Goal: Information Seeking & Learning: Learn about a topic

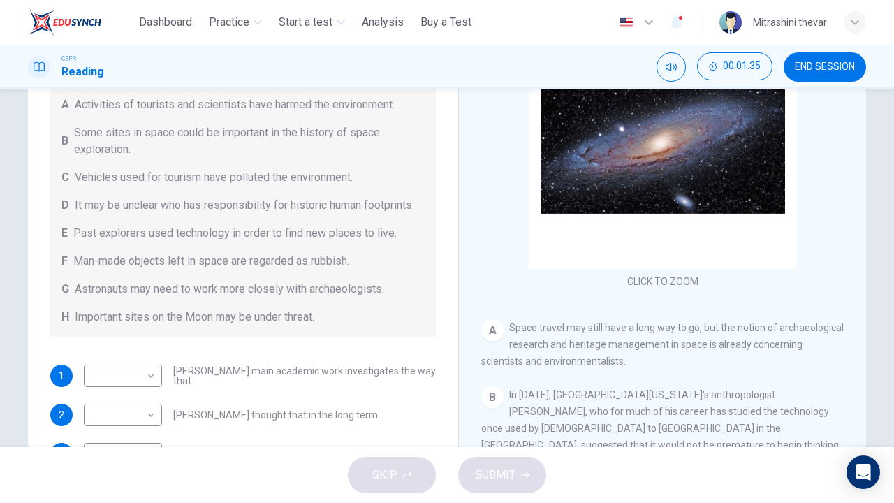
scroll to position [67, 0]
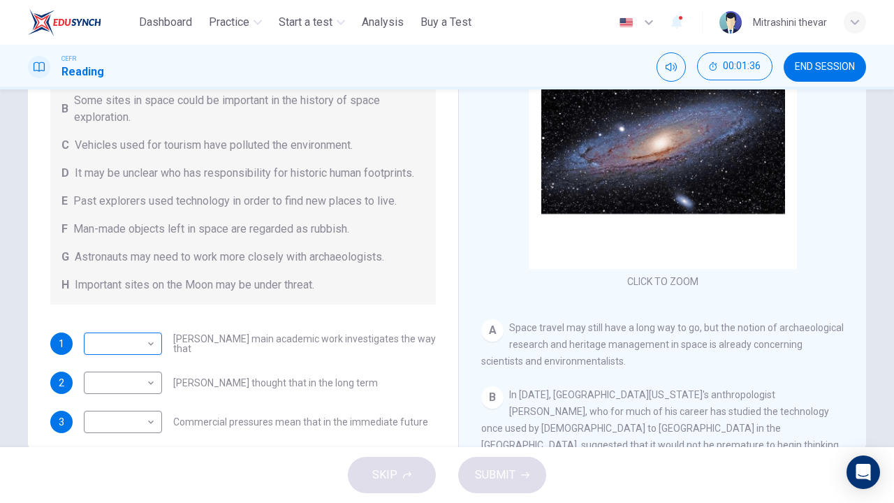
click at [120, 356] on body "This site uses cookies, as explained in our Privacy Policy . If you agree to th…" at bounding box center [447, 251] width 894 height 503
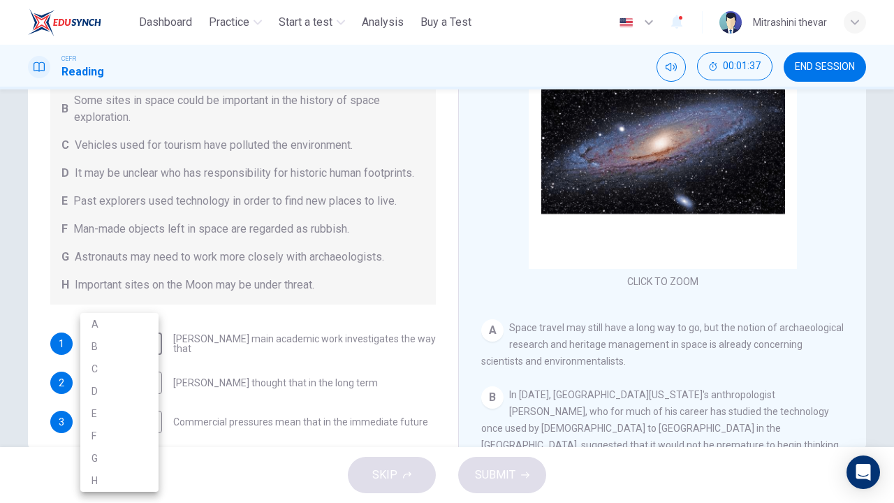
click at [118, 415] on li "E" at bounding box center [119, 413] width 78 height 22
type input "*"
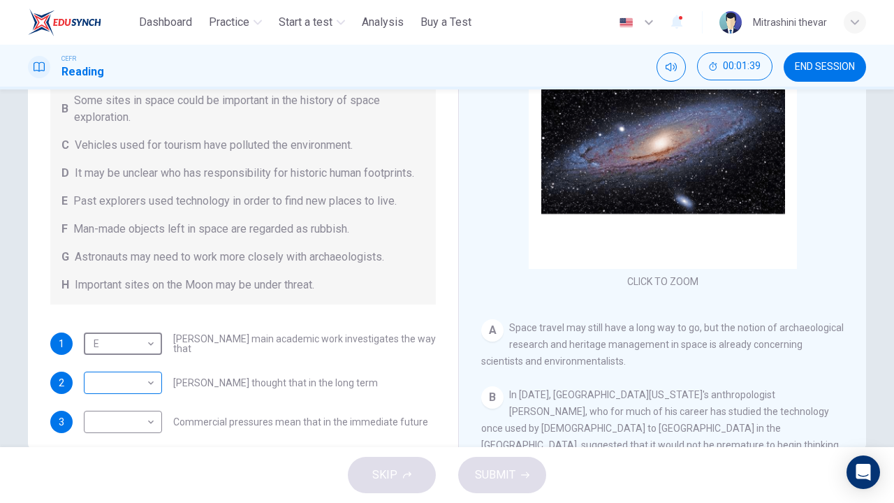
click at [112, 405] on body "This site uses cookies, as explained in our Privacy Policy . If you agree to th…" at bounding box center [447, 251] width 894 height 503
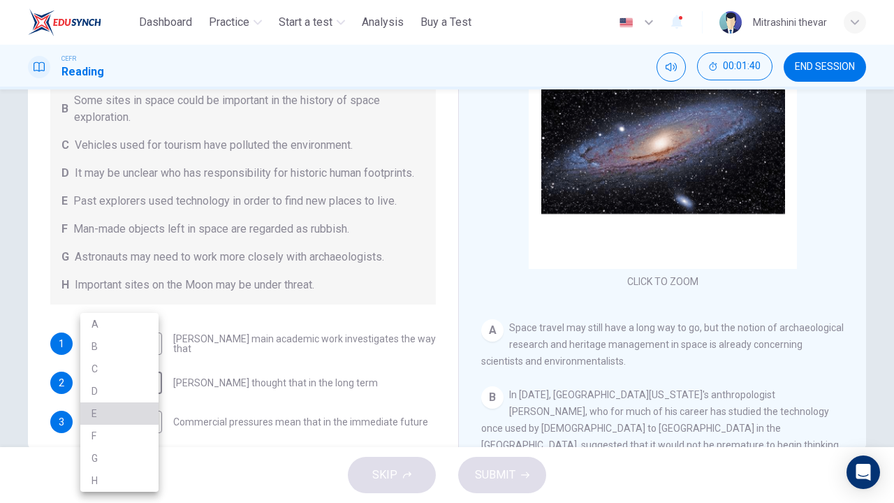
click at [112, 415] on li "E" at bounding box center [119, 413] width 78 height 22
type input "*"
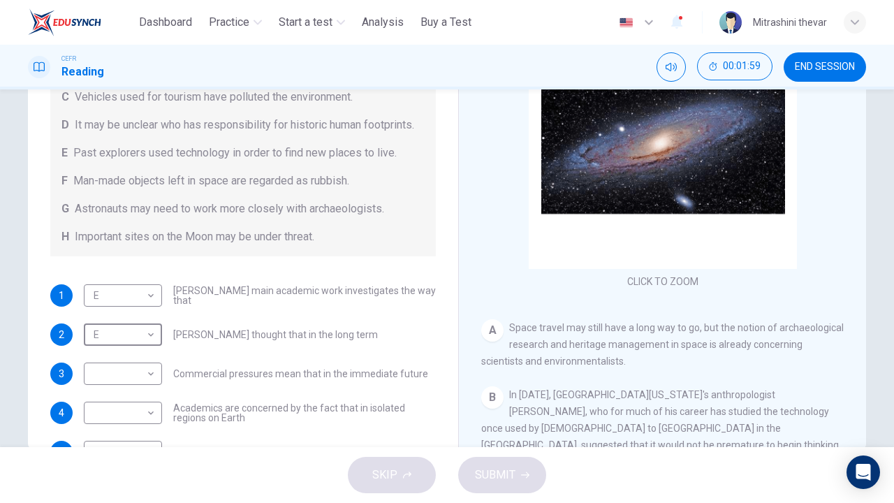
scroll to position [117, 0]
click at [108, 309] on body "This site uses cookies, as explained in our Privacy Policy . If you agree to th…" at bounding box center [447, 251] width 894 height 503
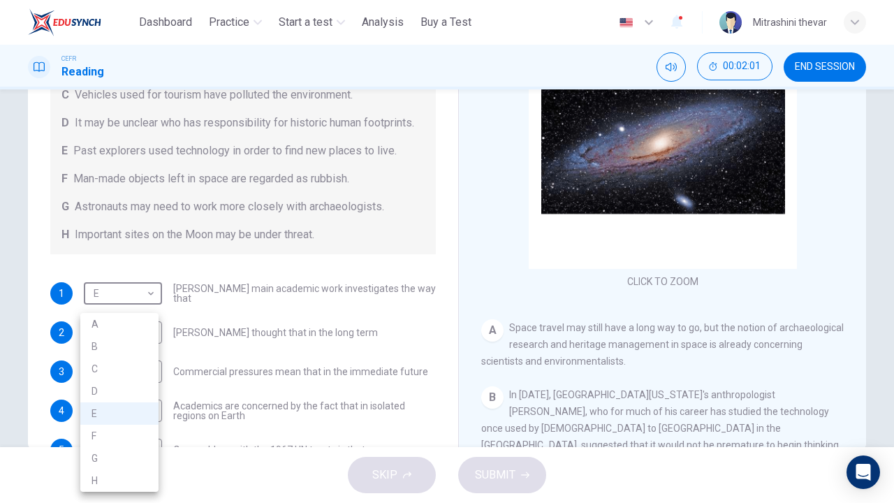
click at [116, 455] on li "G" at bounding box center [119, 458] width 78 height 22
type input "*"
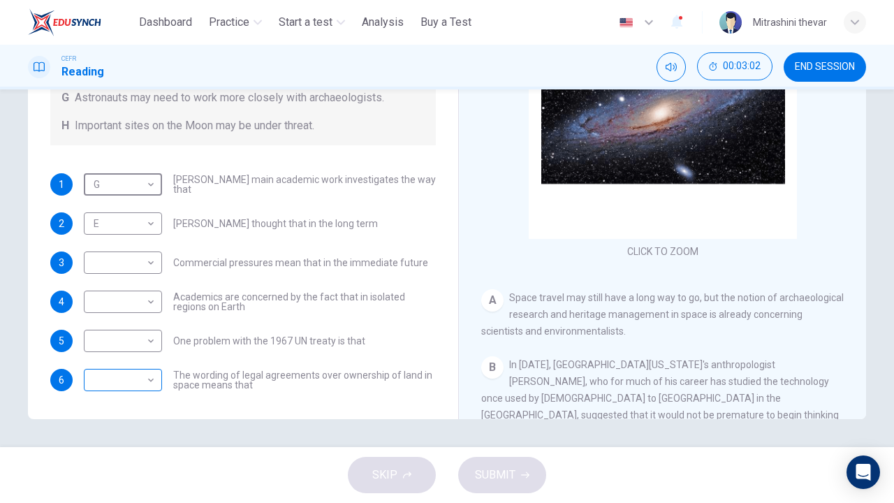
scroll to position [213, 0]
click at [137, 387] on body "This site uses cookies, as explained in our Privacy Policy . If you agree to th…" at bounding box center [447, 251] width 894 height 503
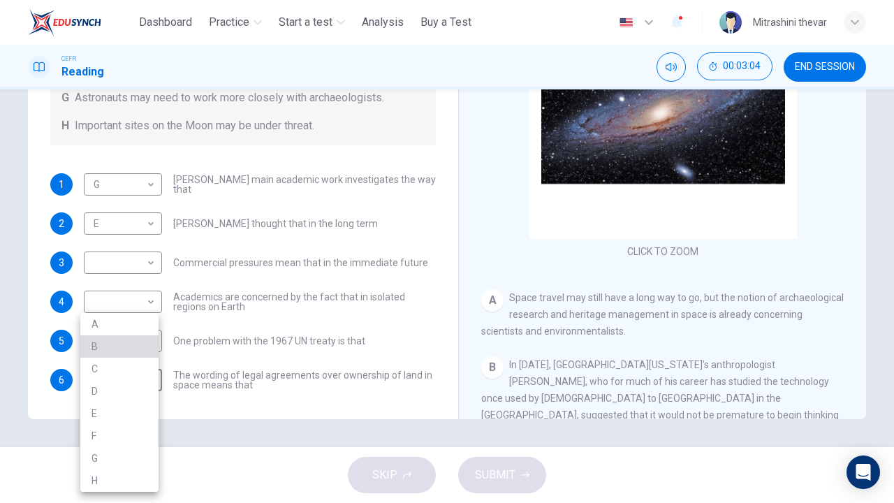
click at [136, 346] on li "B" at bounding box center [119, 346] width 78 height 22
type input "*"
click at [142, 347] on body "This site uses cookies, as explained in our Privacy Policy . If you agree to th…" at bounding box center [447, 251] width 894 height 503
click at [122, 472] on li "H" at bounding box center [119, 480] width 78 height 22
type input "*"
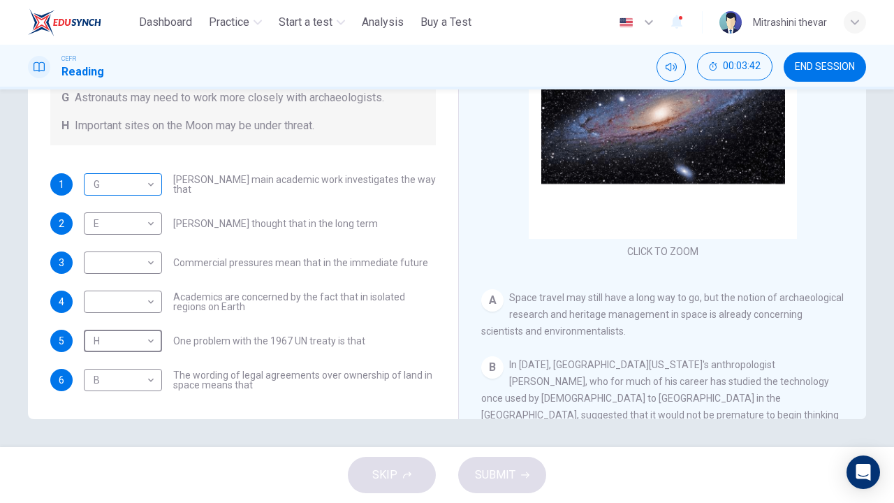
scroll to position [203, 0]
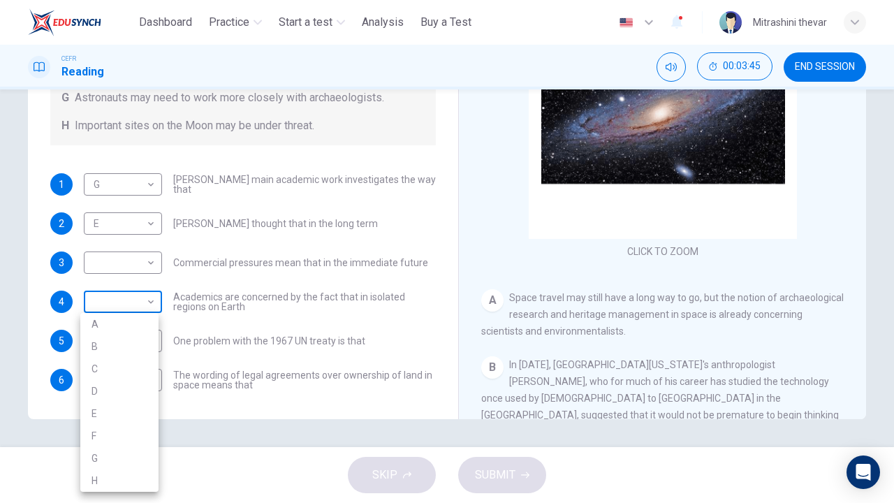
click at [134, 316] on body "This site uses cookies, as explained in our Privacy Policy . If you agree to th…" at bounding box center [447, 251] width 894 height 503
click at [124, 326] on li "A" at bounding box center [119, 324] width 78 height 22
type input "*"
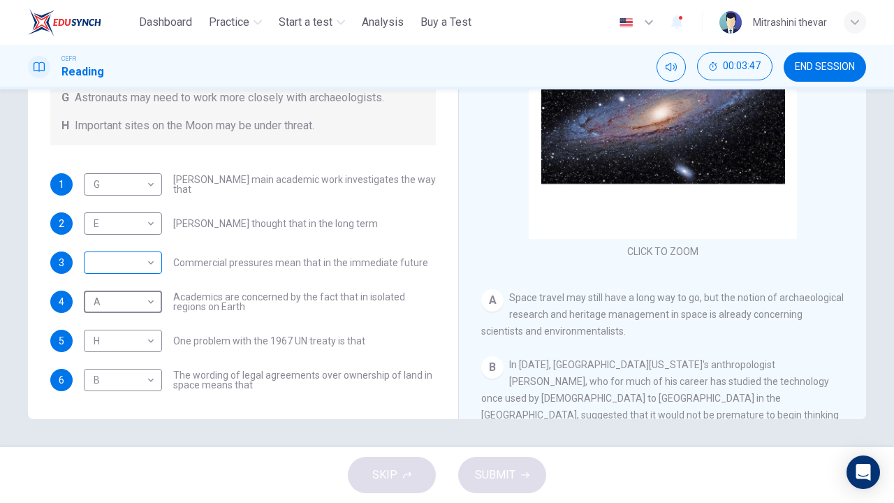
click at [126, 277] on body "This site uses cookies, as explained in our Privacy Policy . If you agree to th…" at bounding box center [447, 251] width 894 height 503
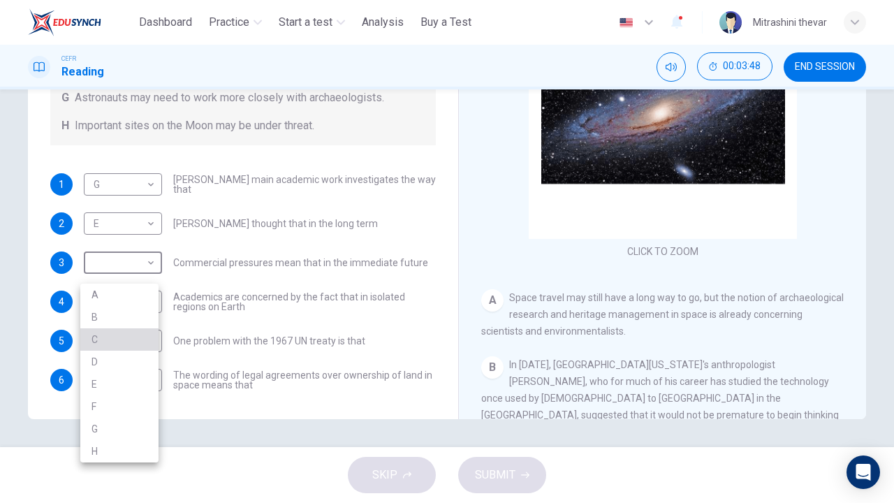
click at [126, 345] on li "C" at bounding box center [119, 339] width 78 height 22
type input "*"
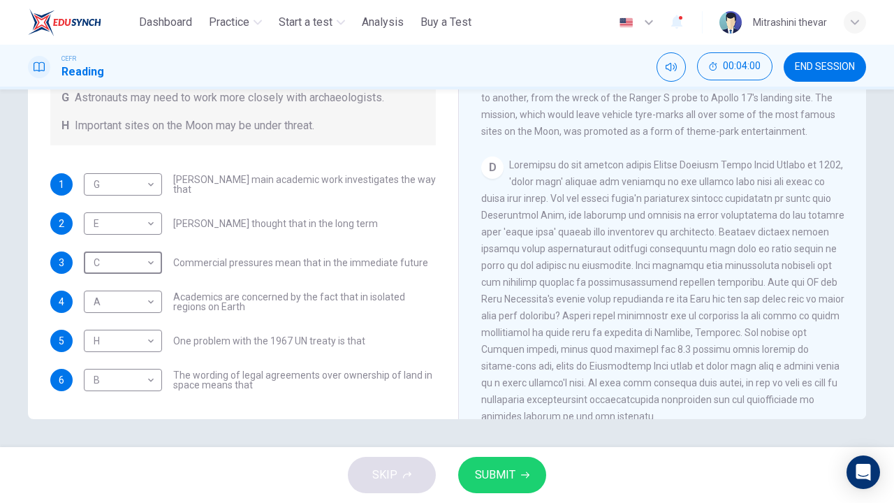
scroll to position [650, 0]
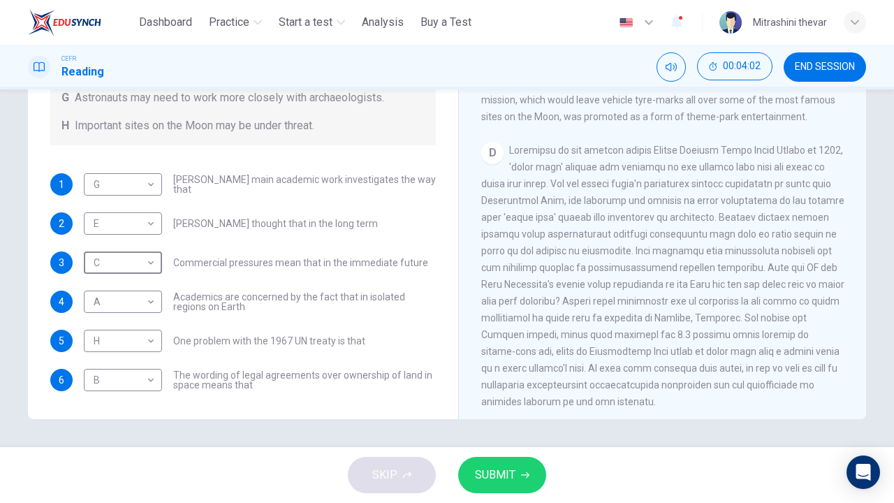
click at [516, 483] on button "SUBMIT" at bounding box center [502, 475] width 88 height 36
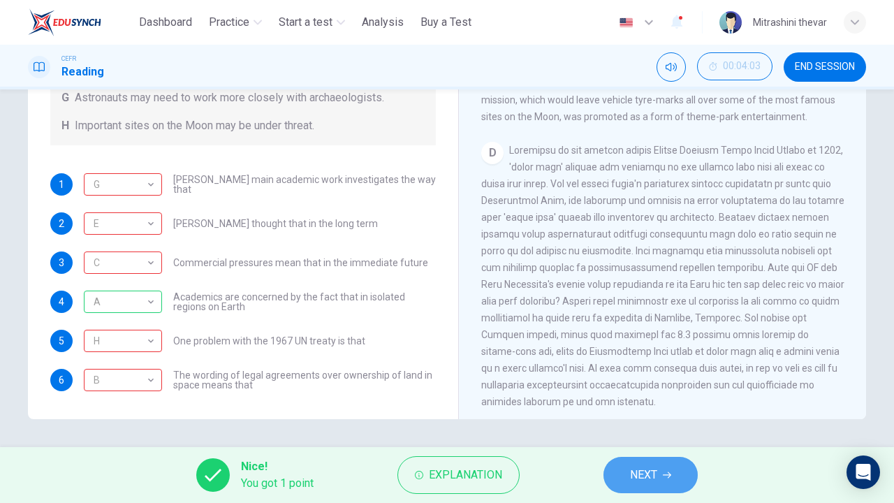
click at [636, 473] on span "NEXT" at bounding box center [643, 475] width 27 height 20
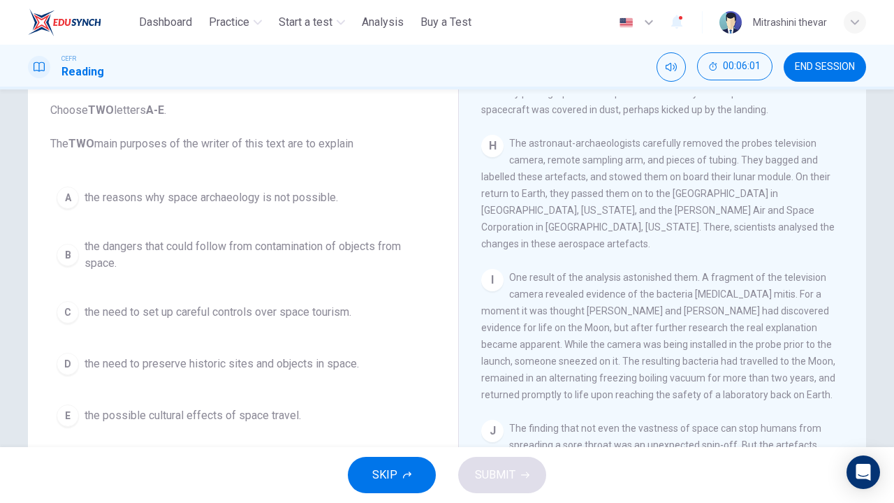
scroll to position [73, 0]
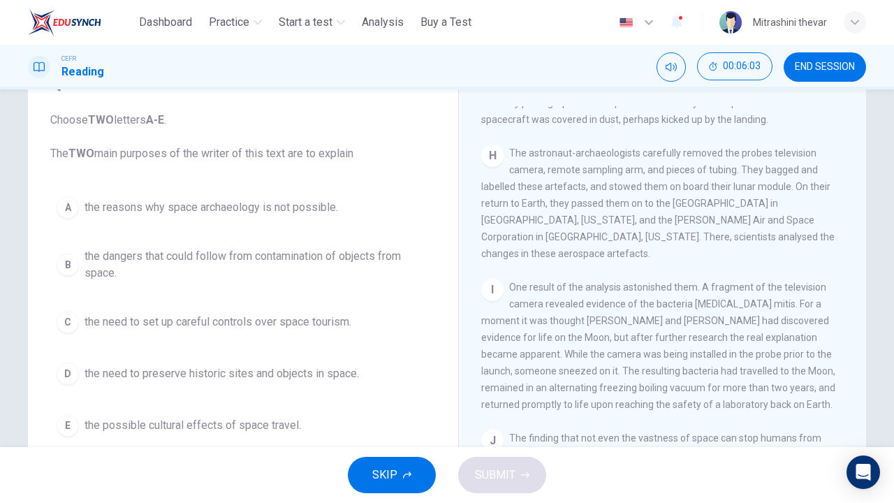
click at [68, 209] on div "A" at bounding box center [68, 207] width 22 height 22
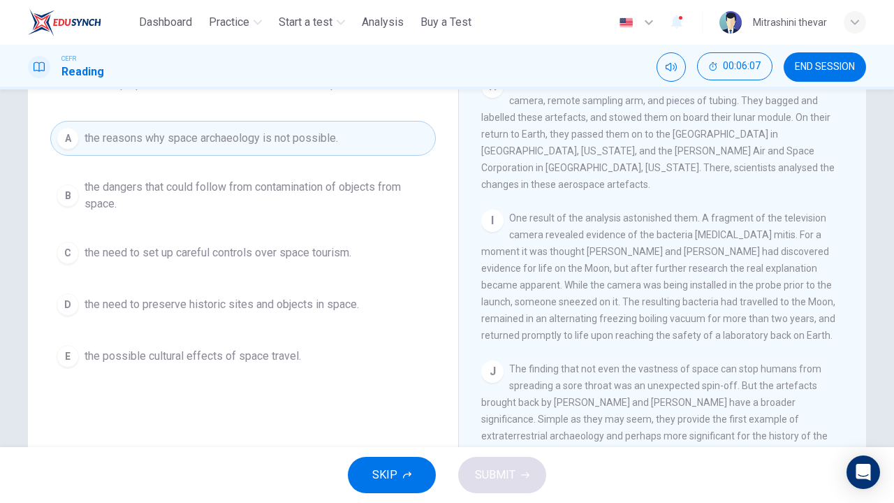
scroll to position [145, 0]
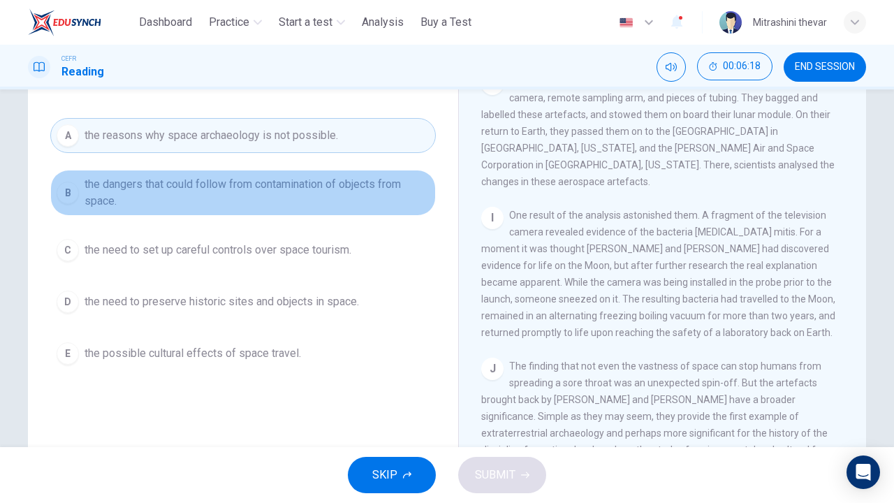
click at [64, 191] on div "B" at bounding box center [68, 193] width 22 height 22
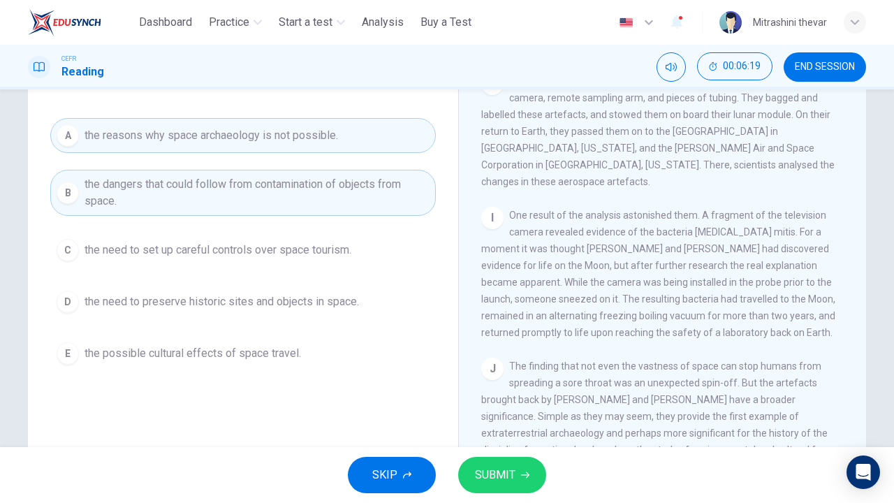
click at [504, 474] on span "SUBMIT" at bounding box center [495, 475] width 41 height 20
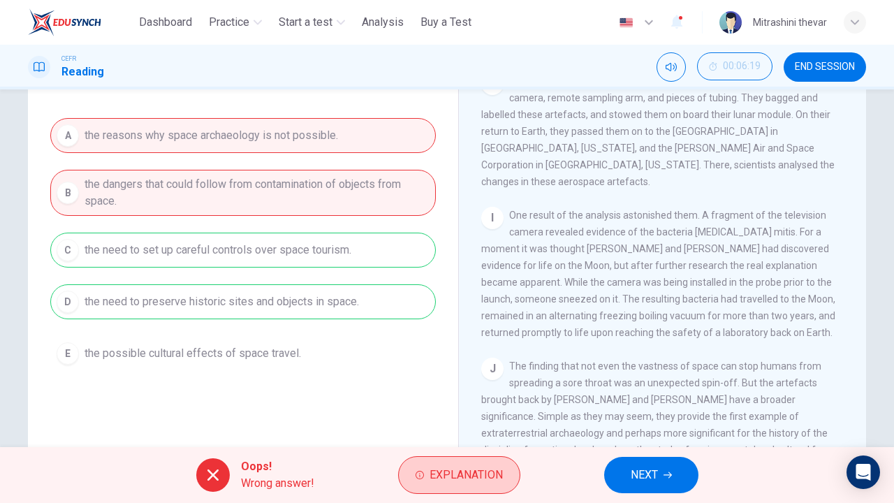
click at [477, 472] on span "Explanation" at bounding box center [466, 475] width 73 height 20
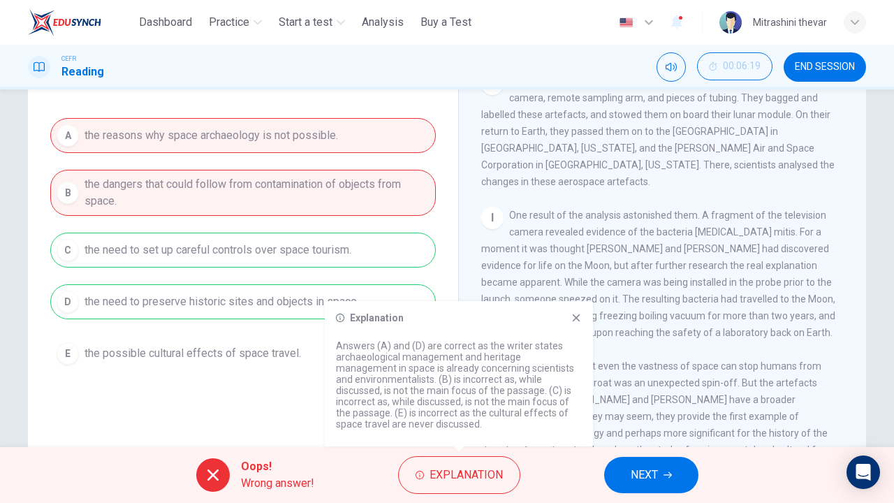
click at [574, 320] on icon at bounding box center [577, 318] width 8 height 8
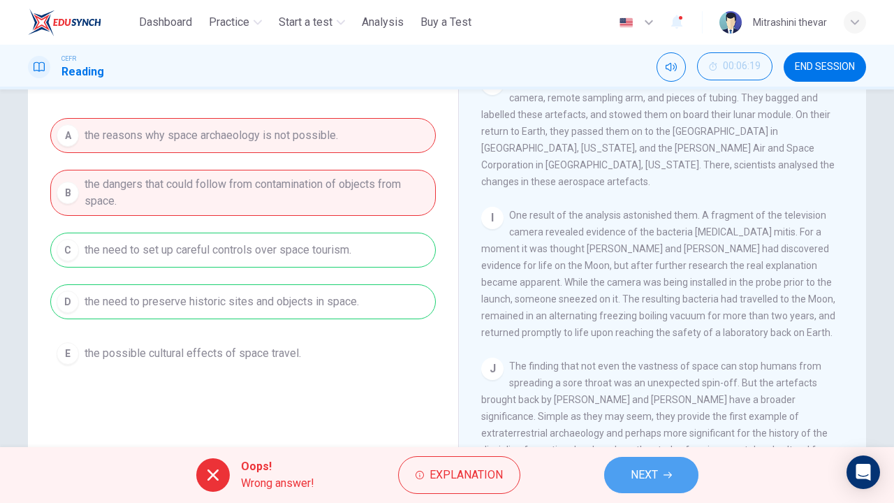
click at [623, 458] on button "NEXT" at bounding box center [651, 475] width 94 height 36
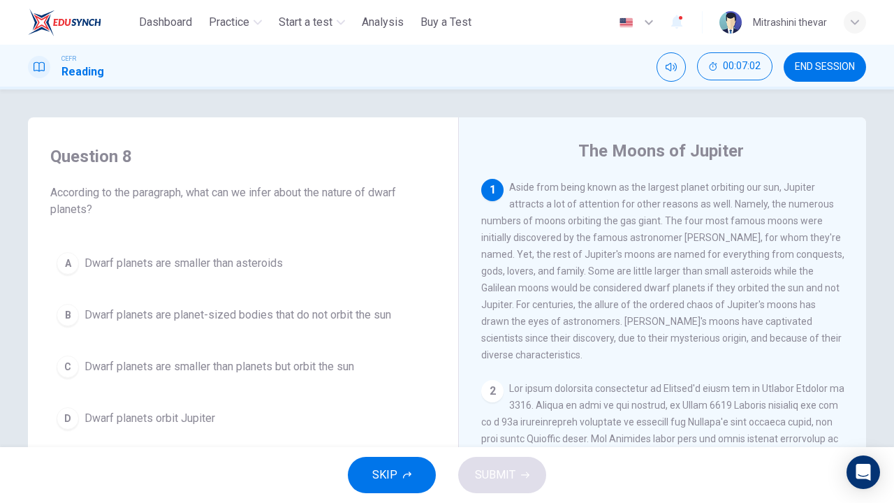
scroll to position [0, 0]
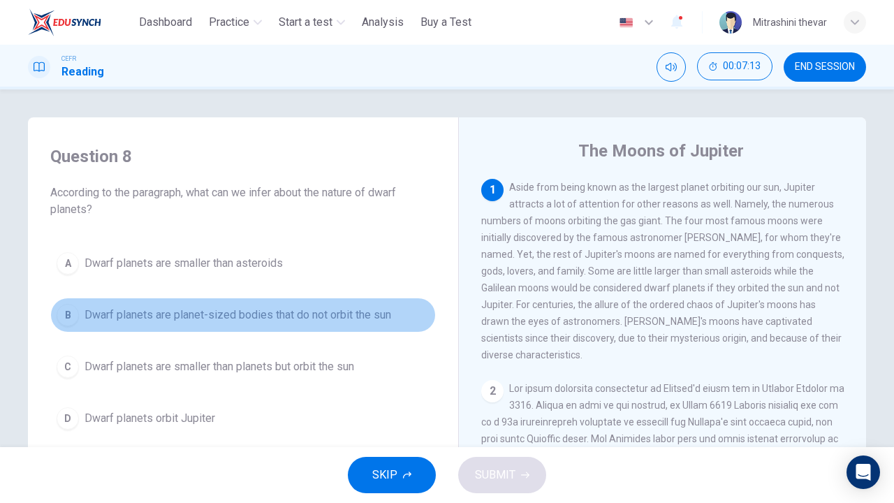
click at [85, 317] on span "Dwarf planets are planet-sized bodies that do not orbit the sun" at bounding box center [238, 315] width 307 height 17
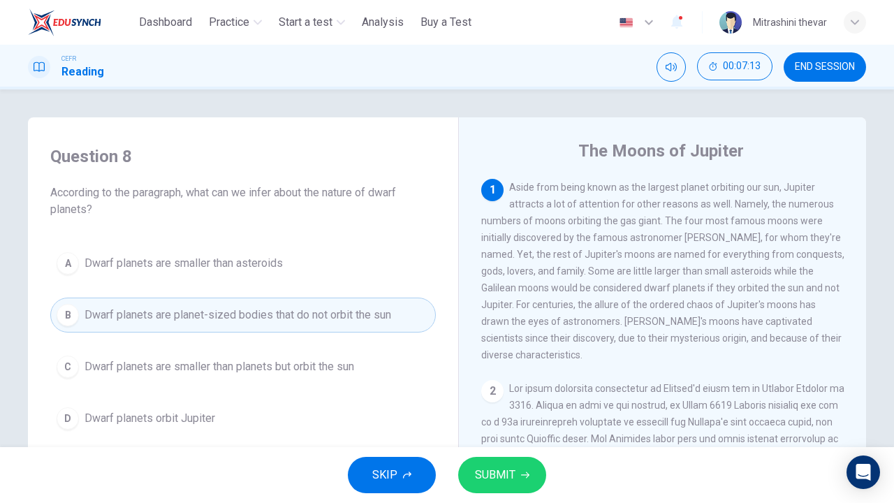
click at [523, 468] on button "SUBMIT" at bounding box center [502, 475] width 88 height 36
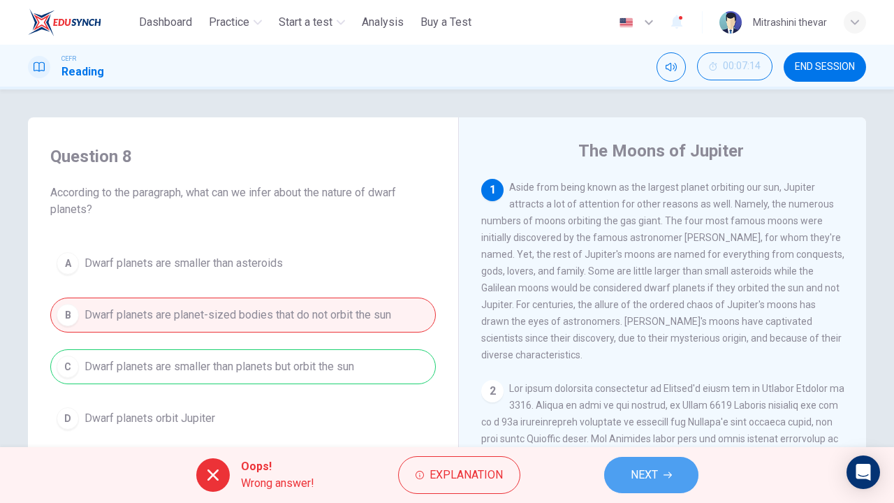
click at [669, 471] on icon "button" at bounding box center [668, 475] width 8 height 8
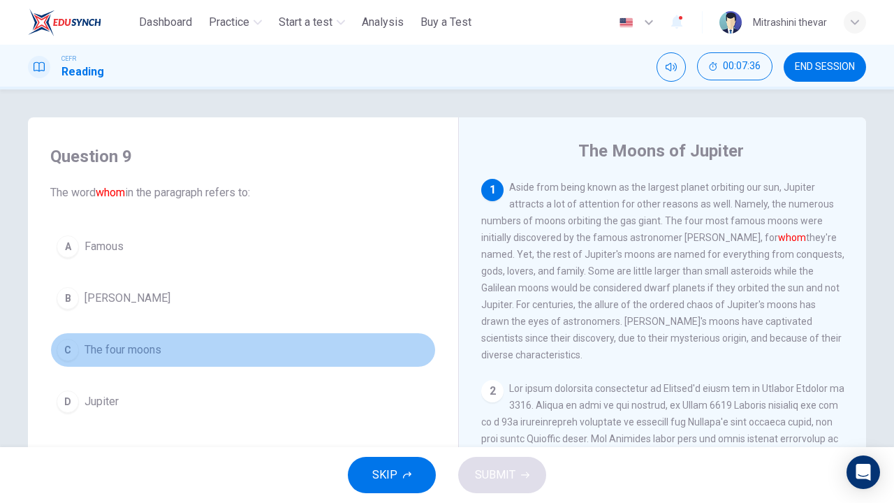
click at [95, 353] on span "The four moons" at bounding box center [123, 350] width 77 height 17
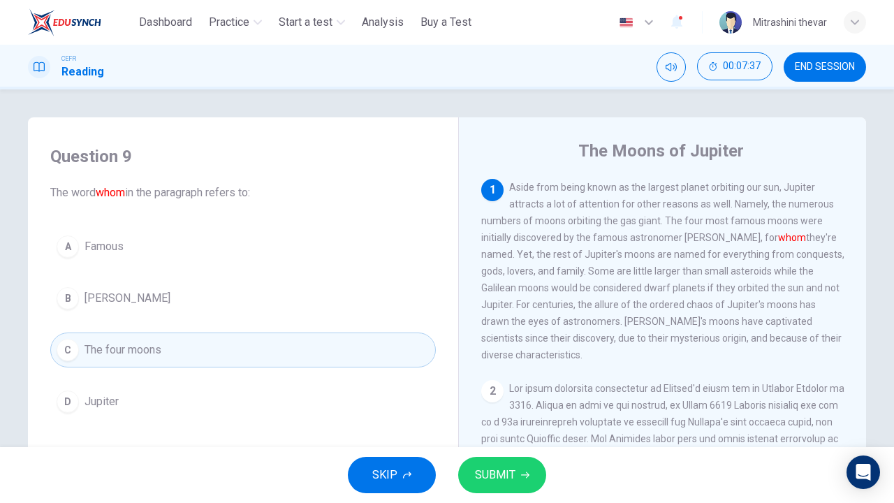
click at [504, 482] on span "SUBMIT" at bounding box center [495, 475] width 41 height 20
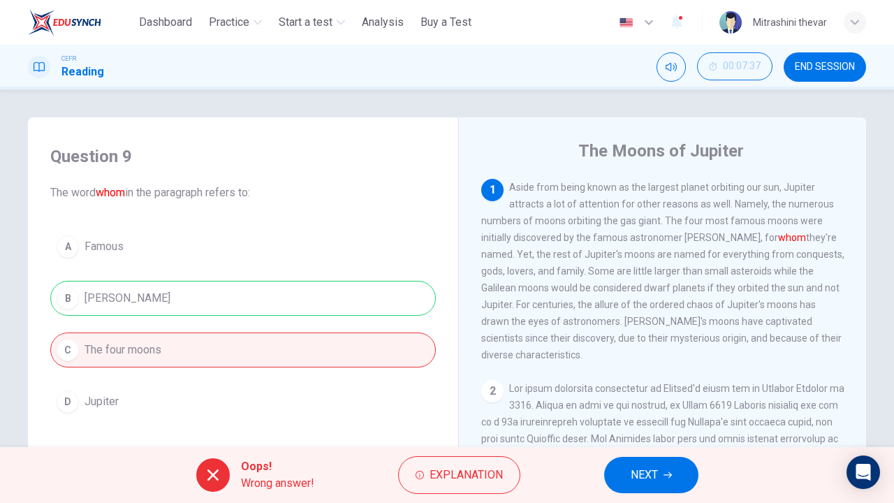
click at [650, 477] on span "NEXT" at bounding box center [644, 475] width 27 height 20
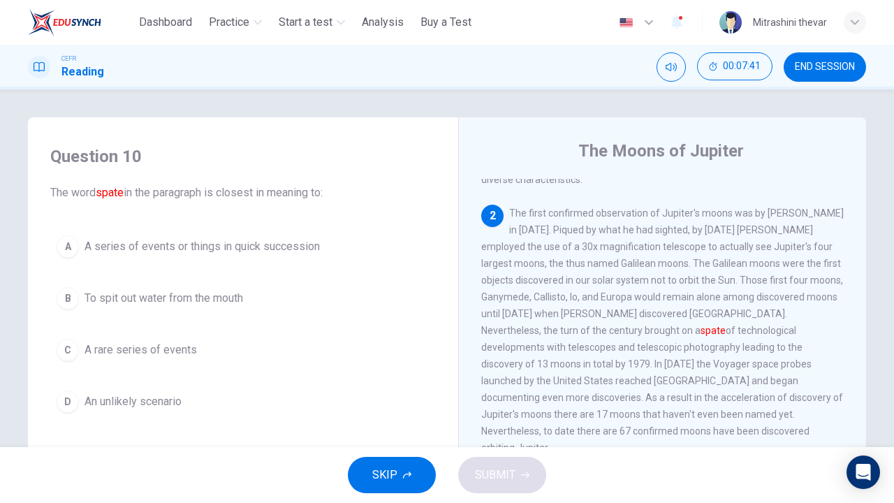
scroll to position [179, 0]
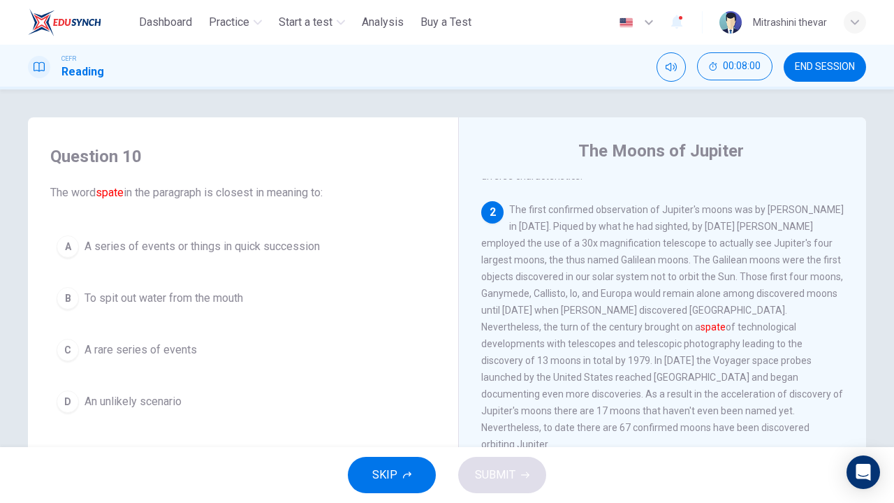
click at [64, 355] on div "C" at bounding box center [68, 350] width 22 height 22
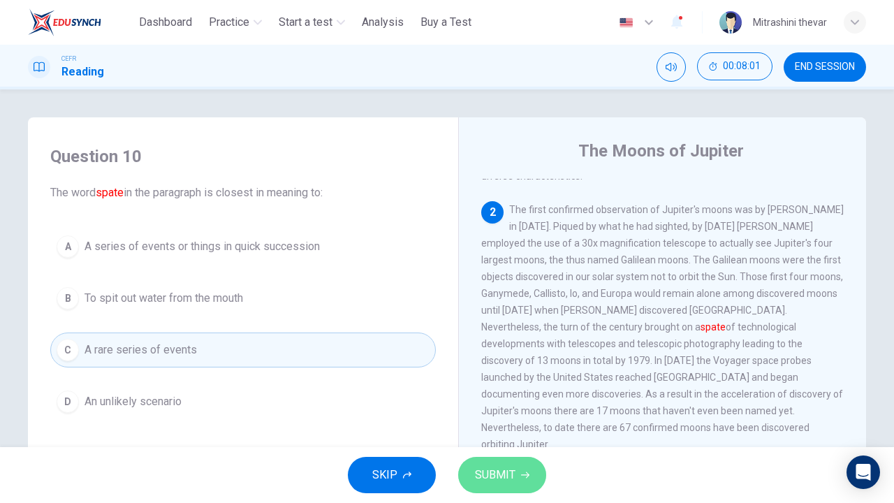
click at [515, 472] on button "SUBMIT" at bounding box center [502, 475] width 88 height 36
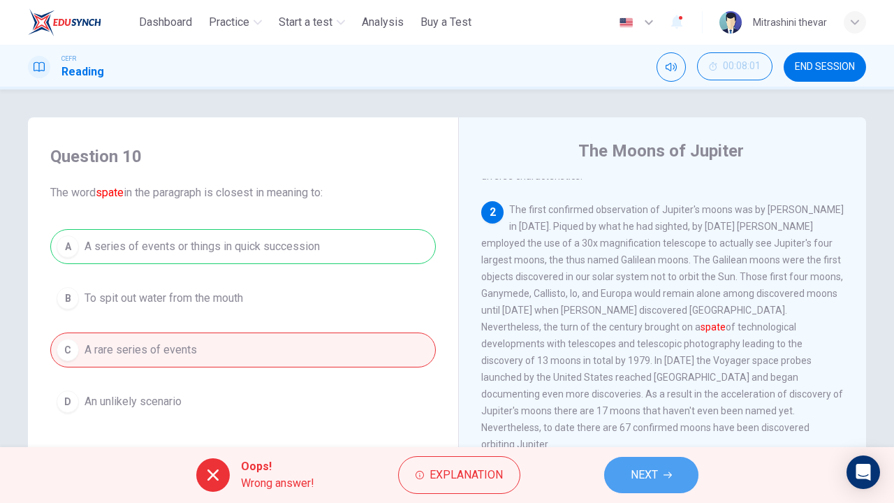
click at [617, 472] on button "NEXT" at bounding box center [651, 475] width 94 height 36
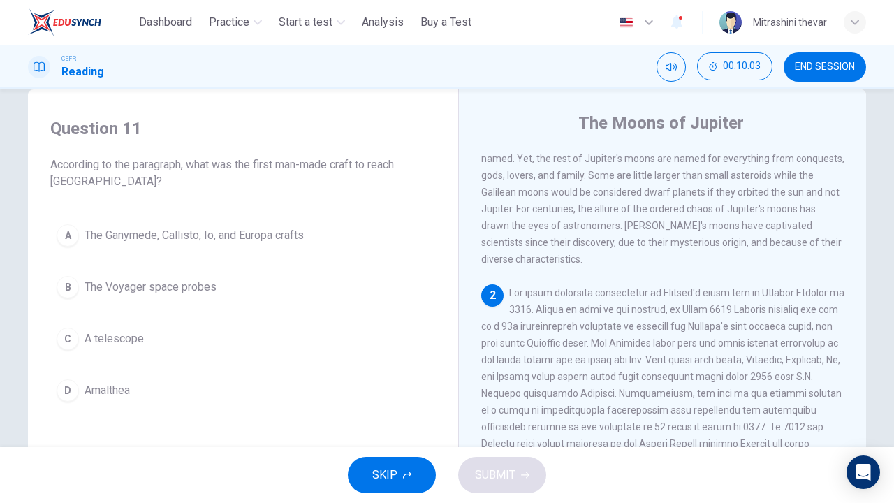
scroll to position [24, 0]
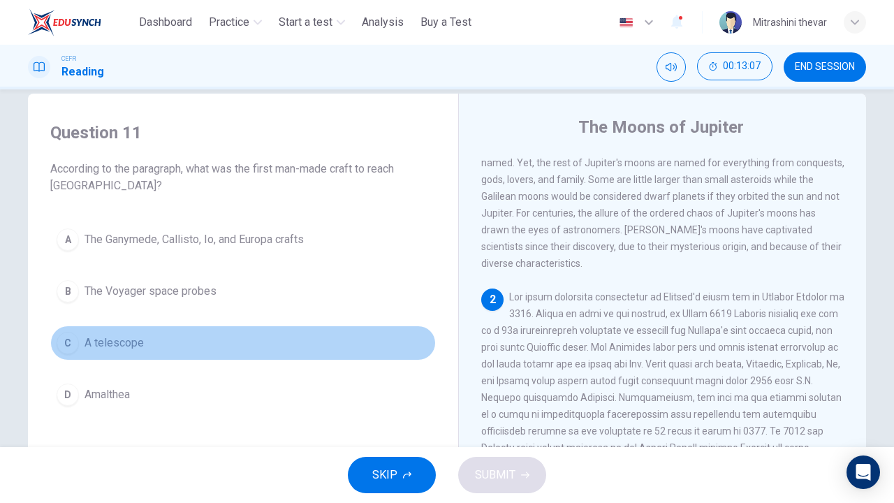
click at [121, 334] on button "C A telescope" at bounding box center [243, 343] width 386 height 35
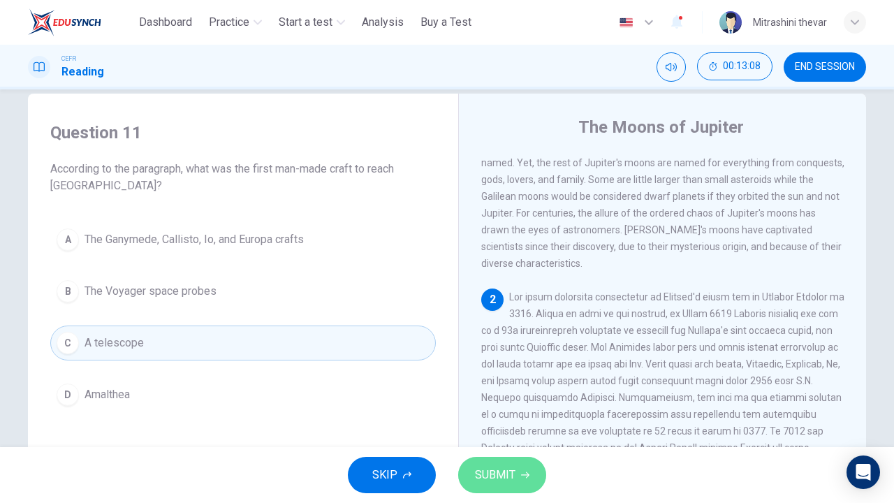
click at [504, 465] on button "SUBMIT" at bounding box center [502, 475] width 88 height 36
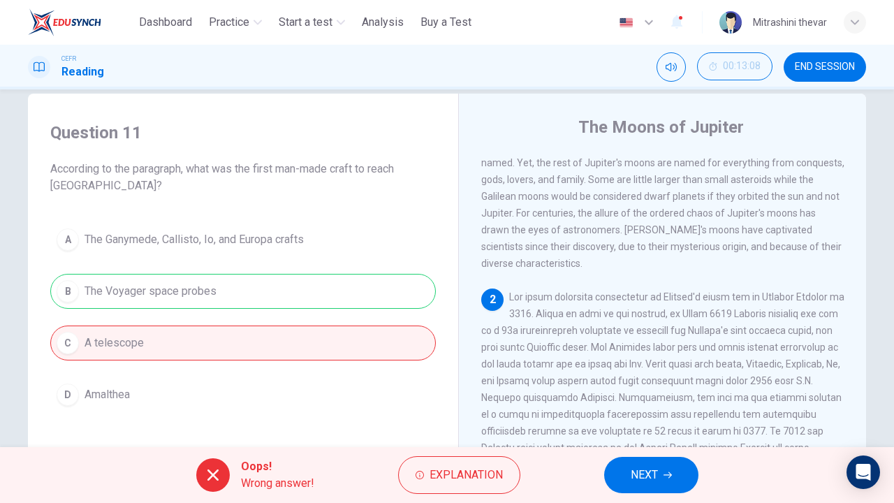
click at [637, 473] on span "NEXT" at bounding box center [644, 475] width 27 height 20
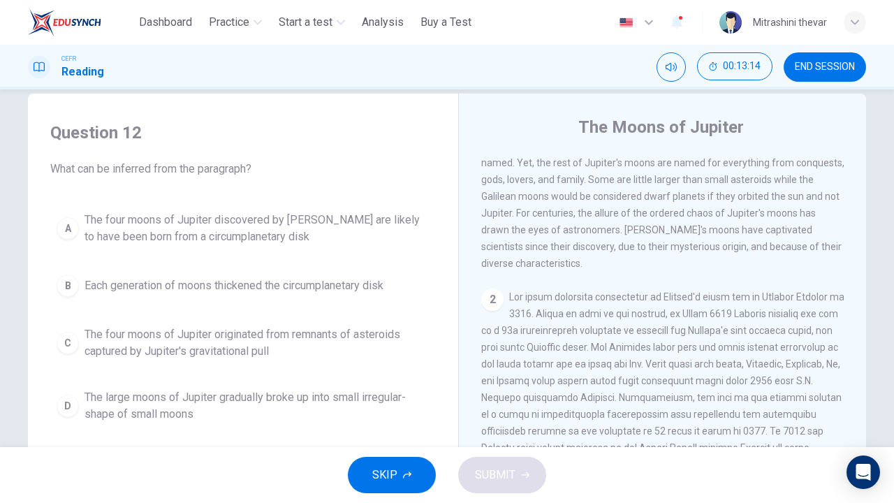
click at [64, 228] on div "A" at bounding box center [68, 228] width 22 height 22
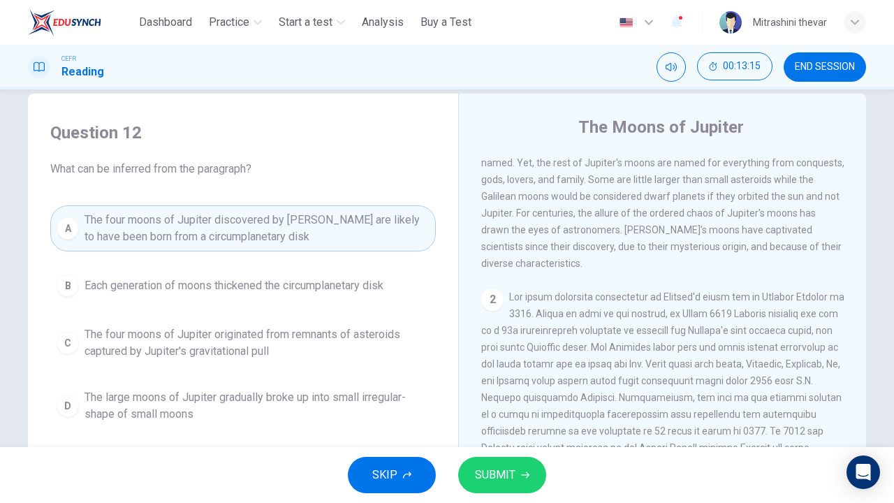
click at [490, 472] on span "SUBMIT" at bounding box center [495, 475] width 41 height 20
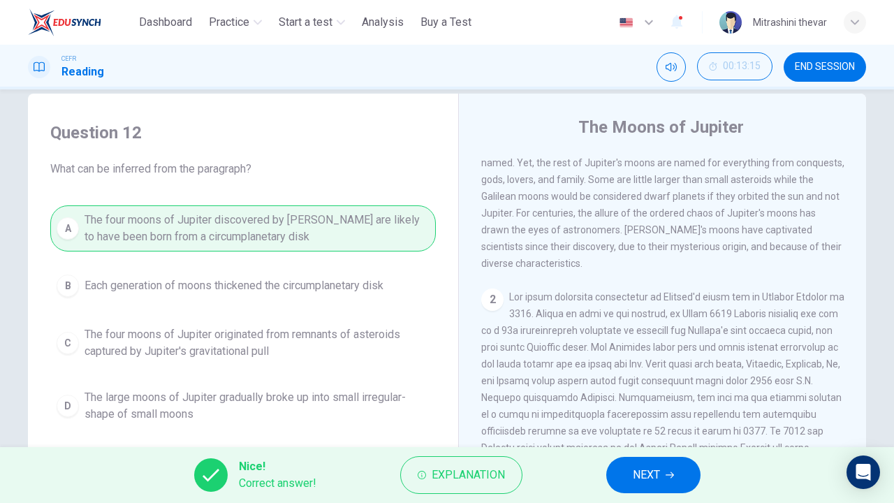
click at [659, 472] on span "NEXT" at bounding box center [646, 475] width 27 height 20
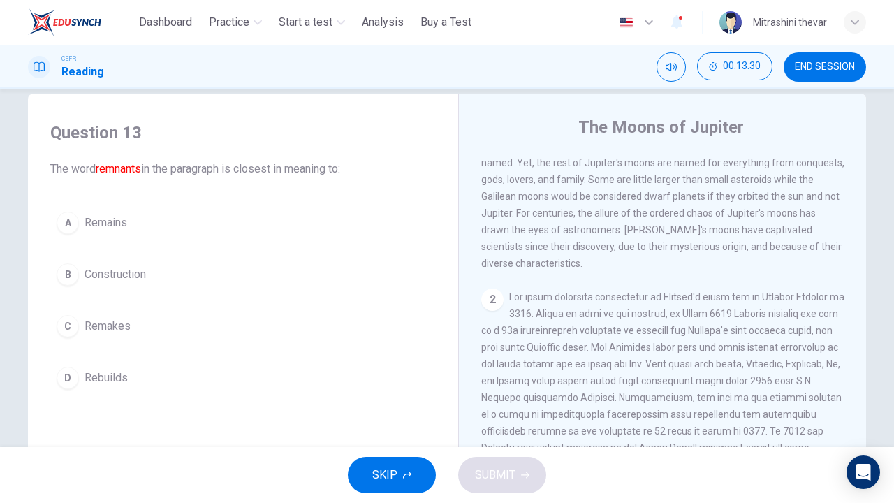
click at [99, 221] on span "Remains" at bounding box center [106, 222] width 43 height 17
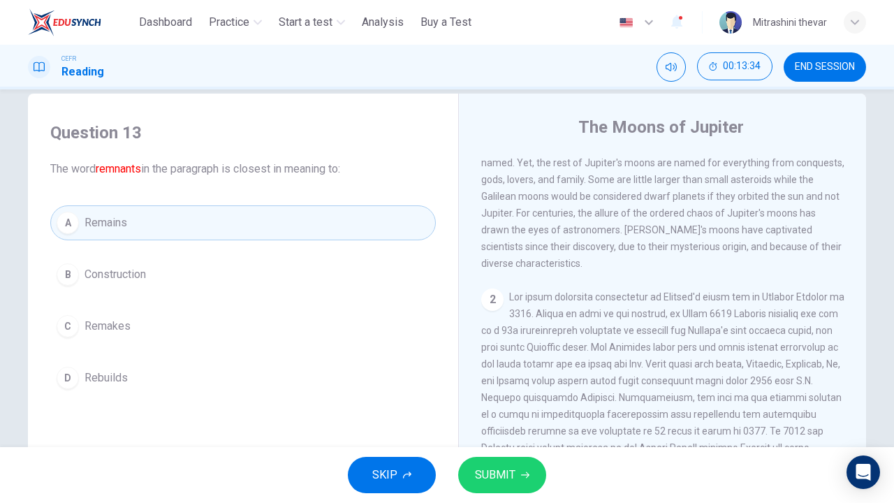
click at [485, 475] on span "SUBMIT" at bounding box center [495, 475] width 41 height 20
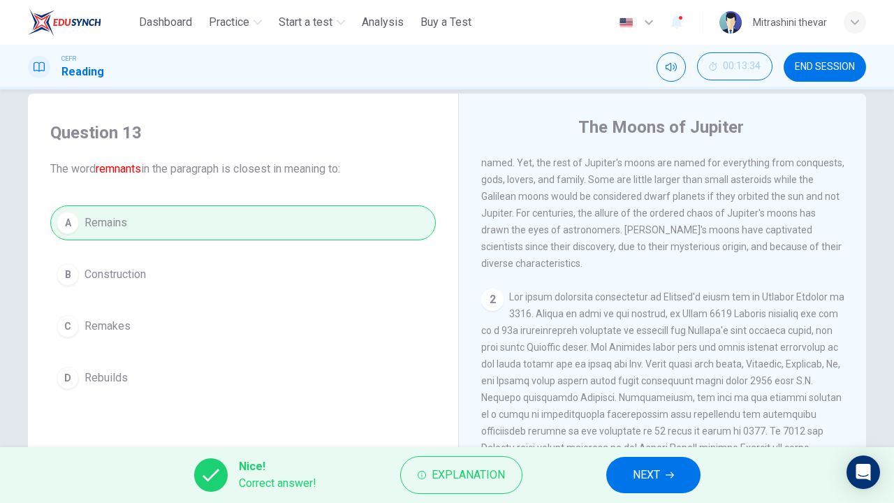
click at [645, 483] on span "NEXT" at bounding box center [646, 475] width 27 height 20
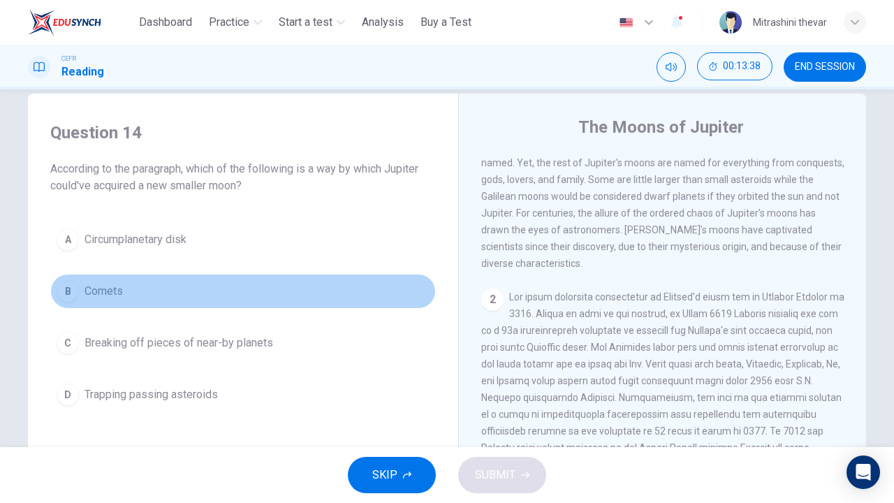
click at [112, 286] on span "Comets" at bounding box center [104, 291] width 38 height 17
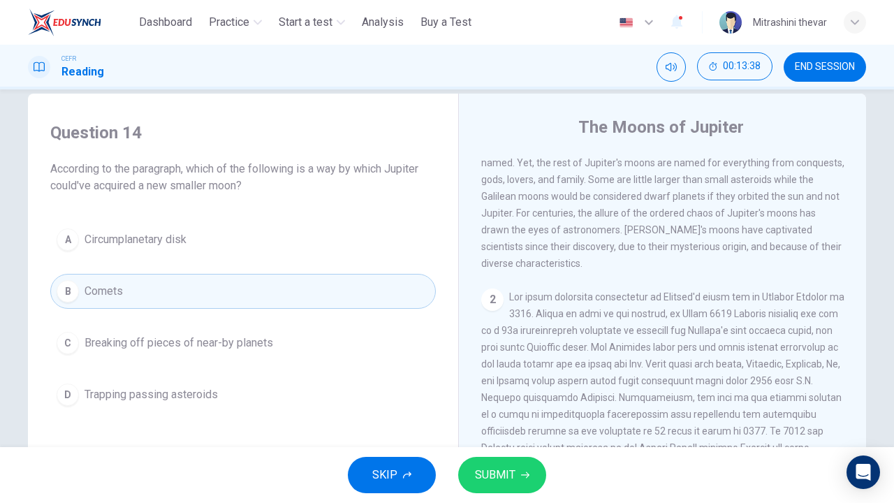
click at [490, 462] on button "SUBMIT" at bounding box center [502, 475] width 88 height 36
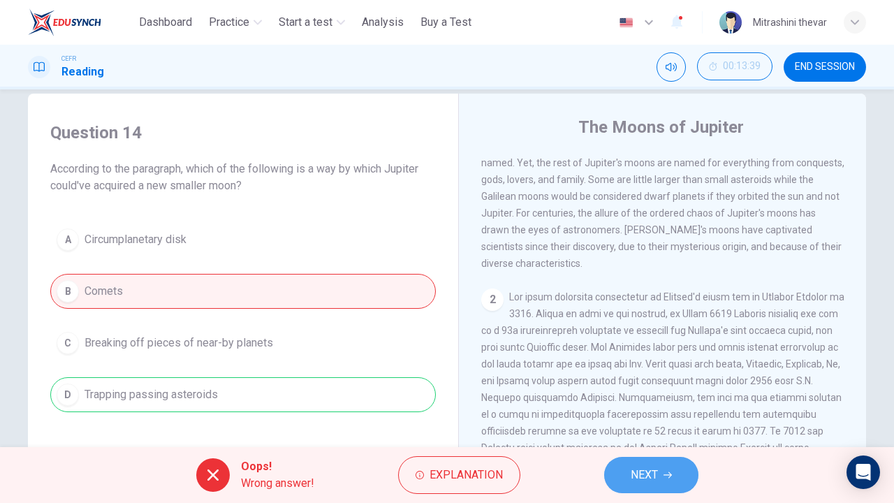
click at [668, 474] on icon "button" at bounding box center [668, 475] width 8 height 8
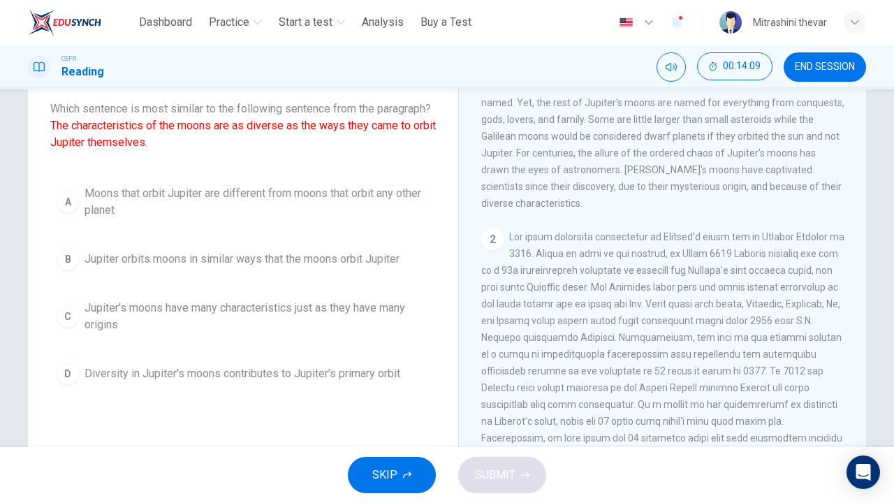
scroll to position [82, 0]
click at [262, 329] on span "Jupiter's moons have many characteristics just as they have many origins" at bounding box center [257, 318] width 345 height 34
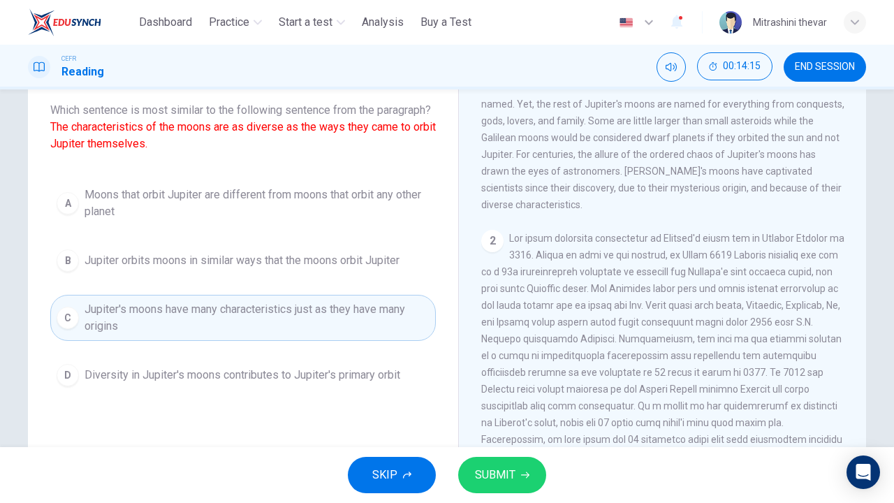
click at [505, 483] on span "SUBMIT" at bounding box center [495, 475] width 41 height 20
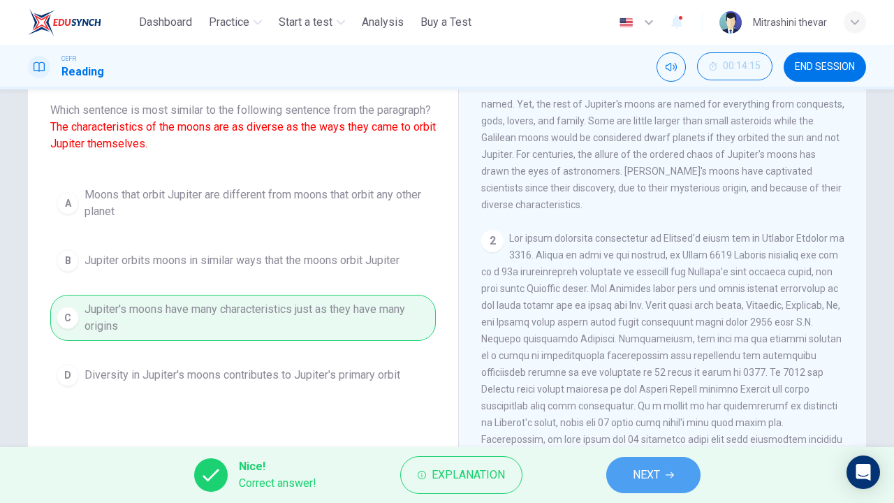
click at [630, 469] on button "NEXT" at bounding box center [653, 475] width 94 height 36
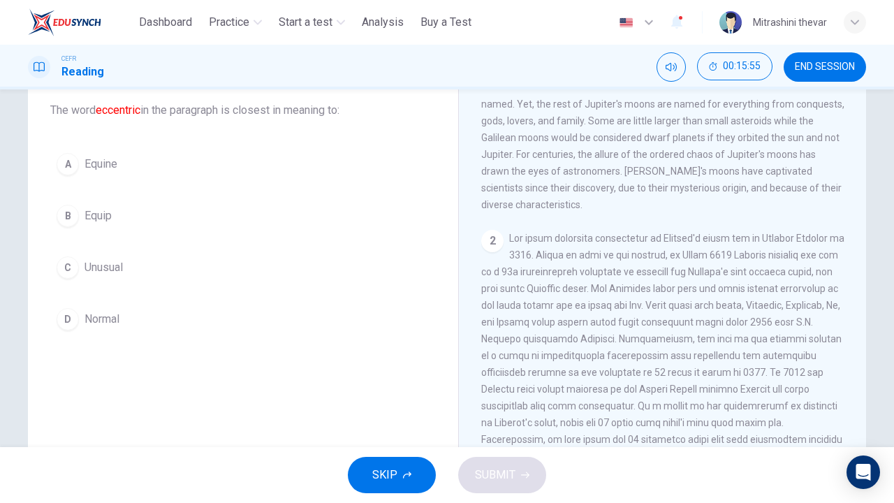
click at [122, 263] on button "C Unusual" at bounding box center [243, 267] width 386 height 35
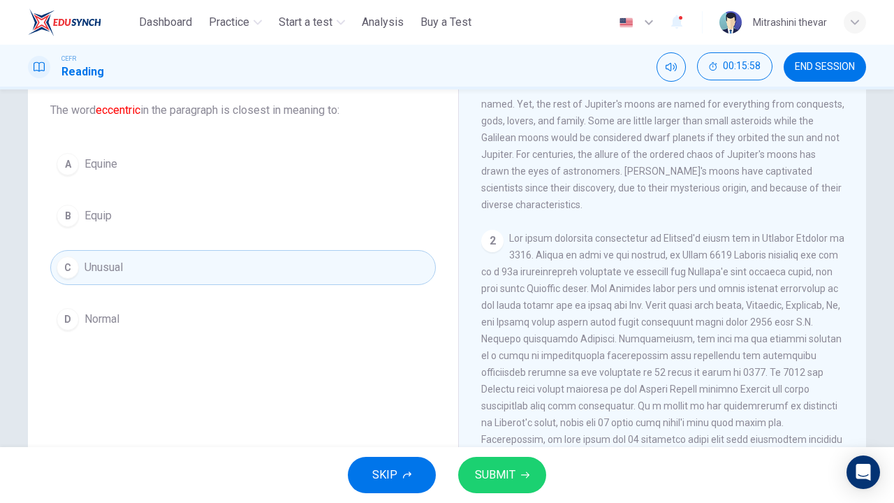
click at [496, 480] on span "SUBMIT" at bounding box center [495, 475] width 41 height 20
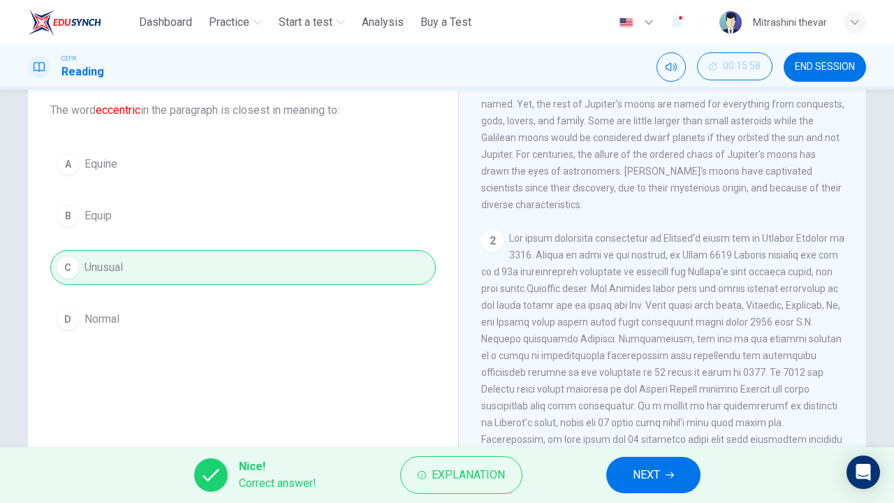
click at [701, 486] on div "Nice! Correct answer! Explanation NEXT" at bounding box center [447, 475] width 894 height 56
click at [693, 486] on button "NEXT" at bounding box center [653, 475] width 94 height 36
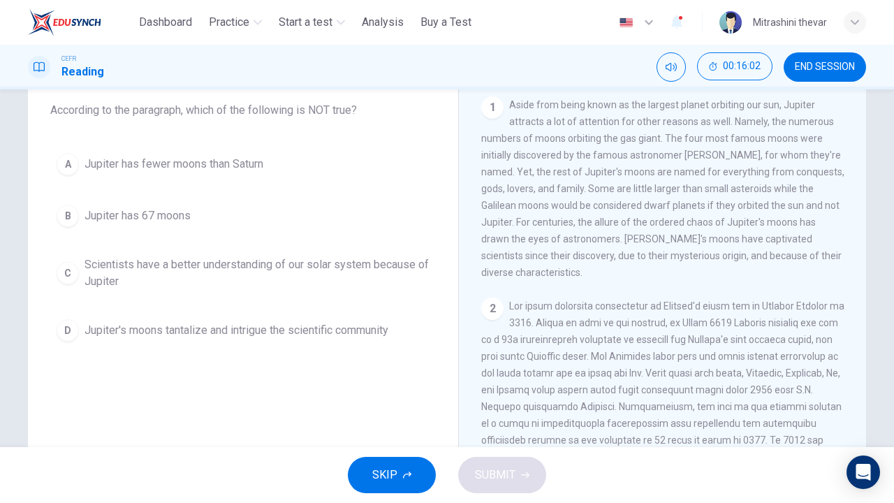
scroll to position [0, 0]
click at [135, 214] on span "Jupiter has 67 moons" at bounding box center [138, 216] width 106 height 17
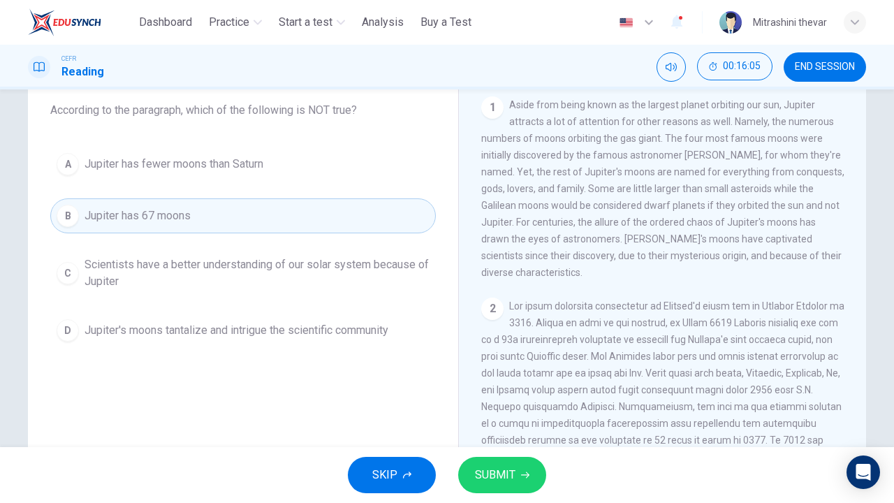
click at [460, 475] on button "SUBMIT" at bounding box center [502, 475] width 88 height 36
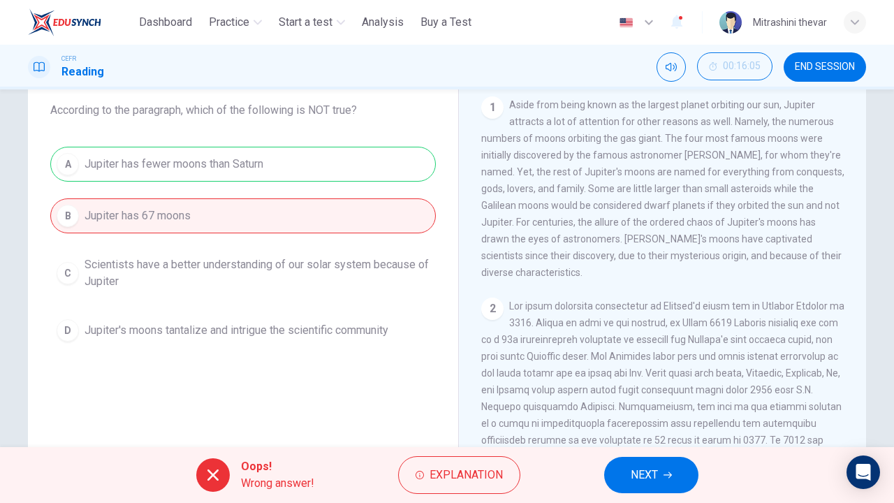
click at [626, 481] on button "NEXT" at bounding box center [651, 475] width 94 height 36
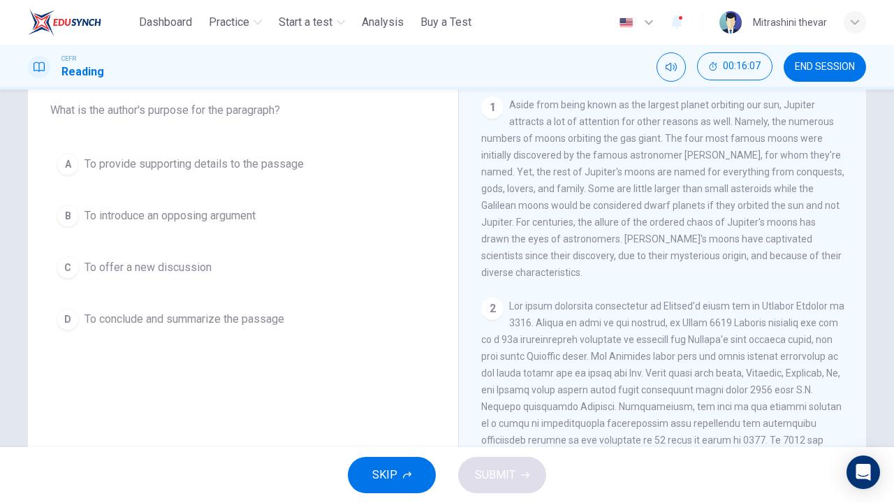
click at [103, 319] on span "To conclude and summarize the passage" at bounding box center [185, 319] width 200 height 17
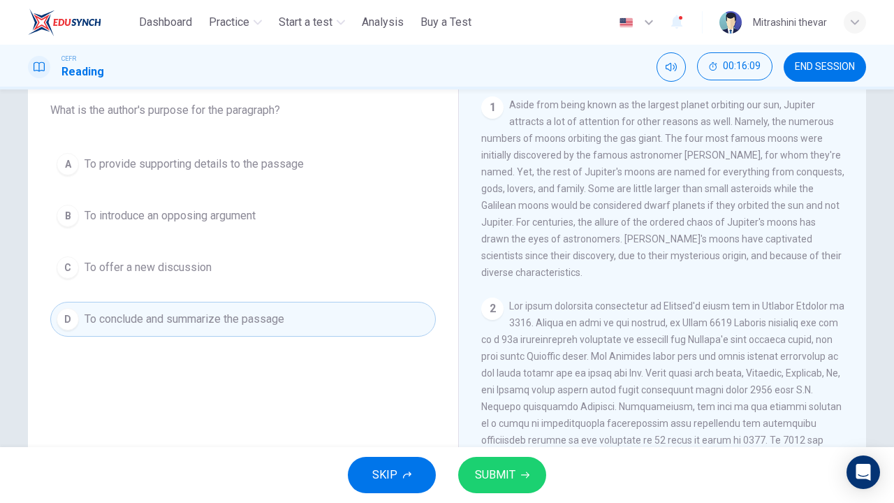
click at [521, 475] on icon "button" at bounding box center [525, 475] width 8 height 8
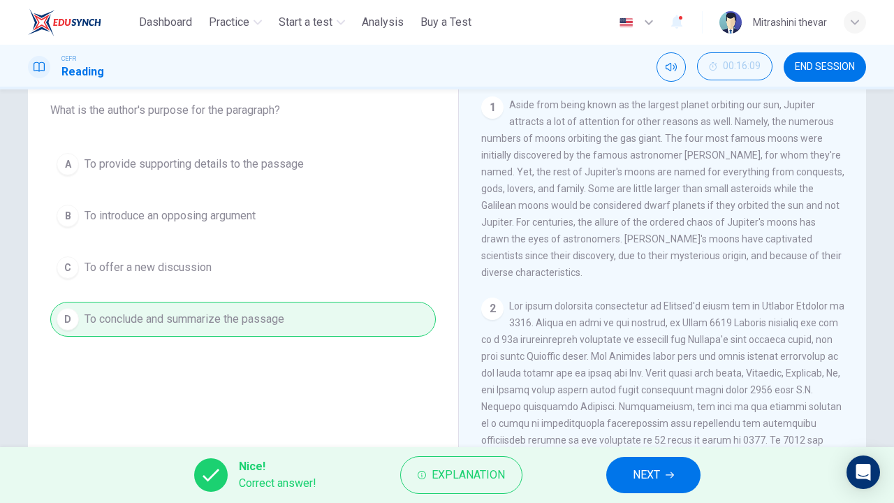
click at [650, 482] on span "NEXT" at bounding box center [646, 475] width 27 height 20
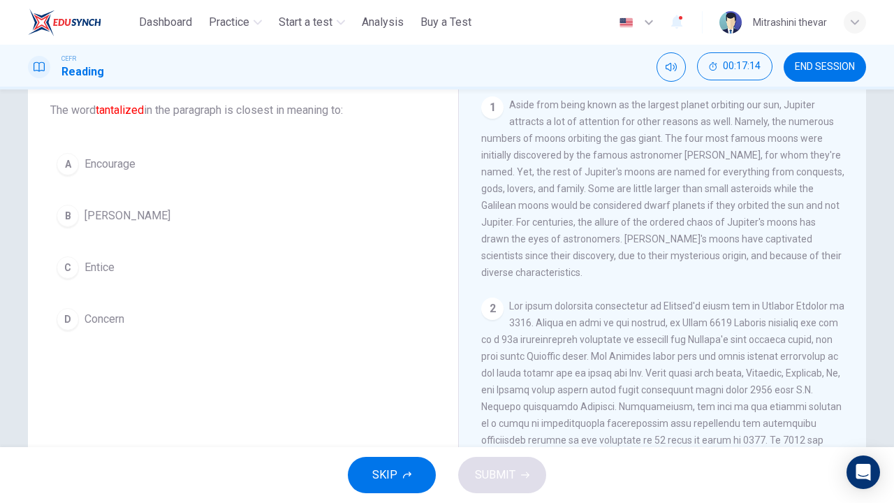
click at [70, 270] on div "C" at bounding box center [68, 267] width 22 height 22
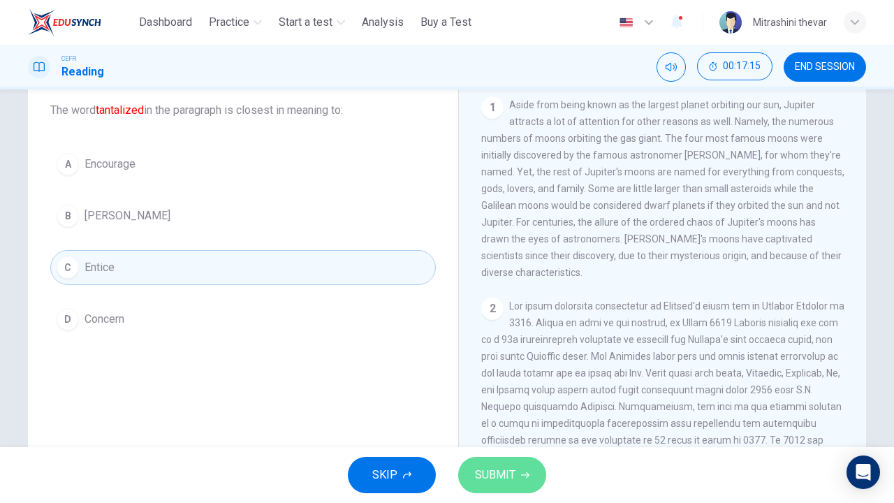
click at [493, 462] on button "SUBMIT" at bounding box center [502, 475] width 88 height 36
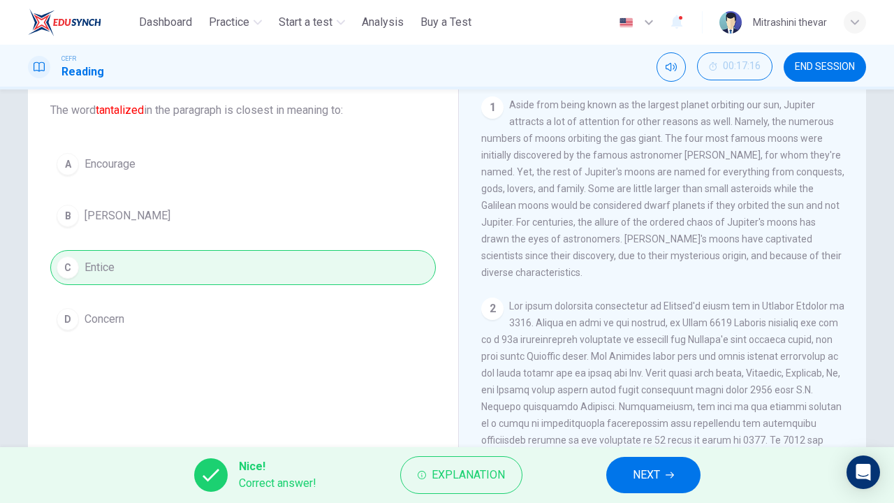
click at [655, 475] on span "NEXT" at bounding box center [646, 475] width 27 height 20
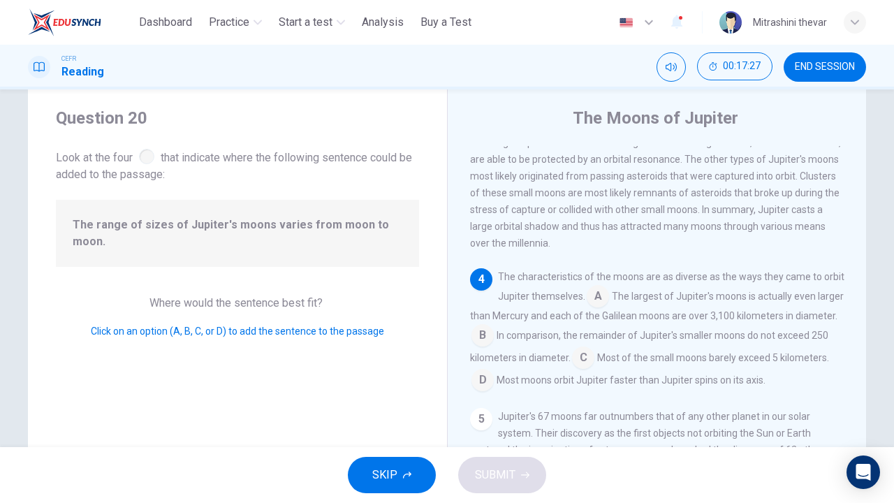
scroll to position [32, 0]
click at [494, 349] on input at bounding box center [483, 337] width 22 height 22
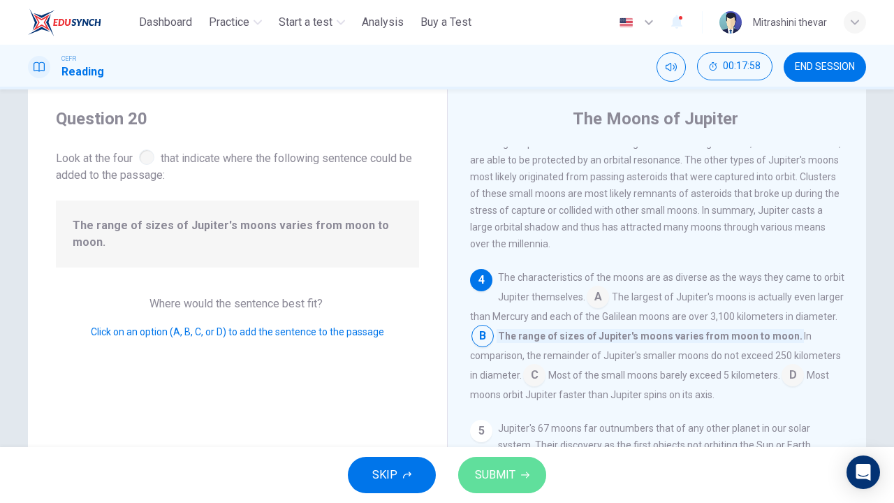
click at [485, 469] on span "SUBMIT" at bounding box center [495, 475] width 41 height 20
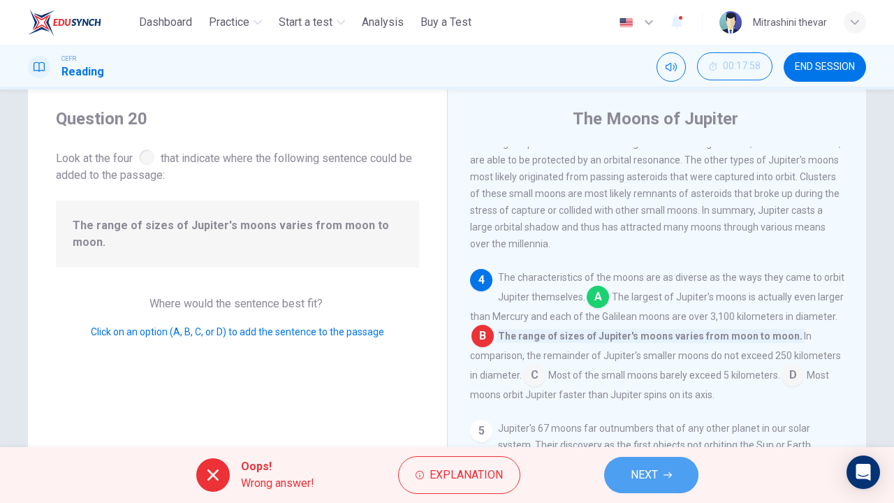
click at [625, 462] on button "NEXT" at bounding box center [651, 475] width 94 height 36
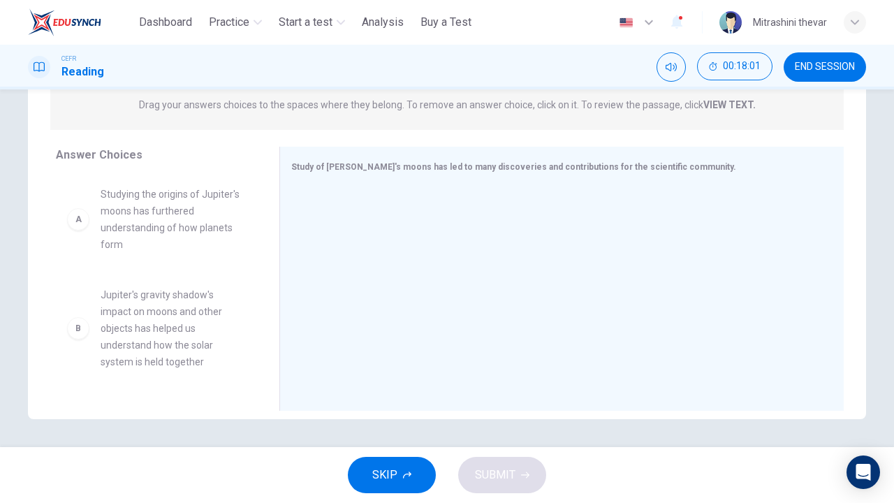
scroll to position [184, 0]
click at [71, 225] on div "A" at bounding box center [78, 219] width 22 height 22
click at [80, 329] on div "B" at bounding box center [78, 328] width 22 height 22
click at [118, 340] on span "Jupiter's gravity shadow's impact on moons and other objects has helped us unde…" at bounding box center [173, 328] width 145 height 84
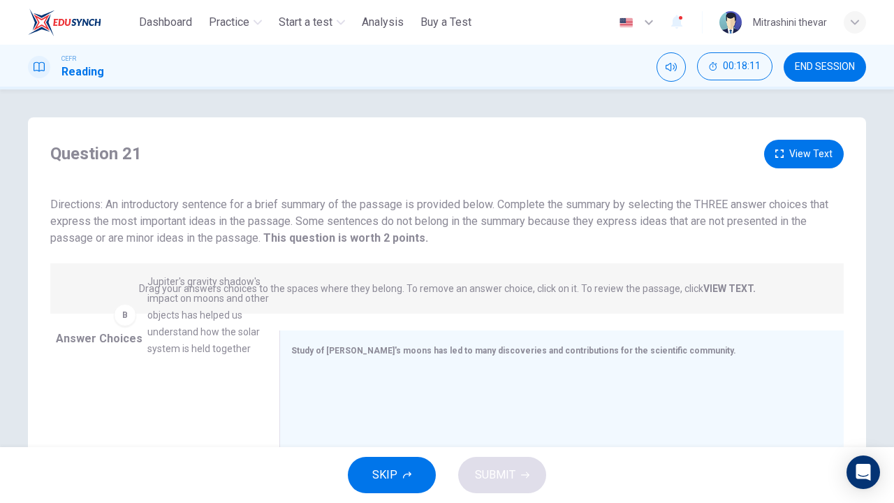
scroll to position [123, 0]
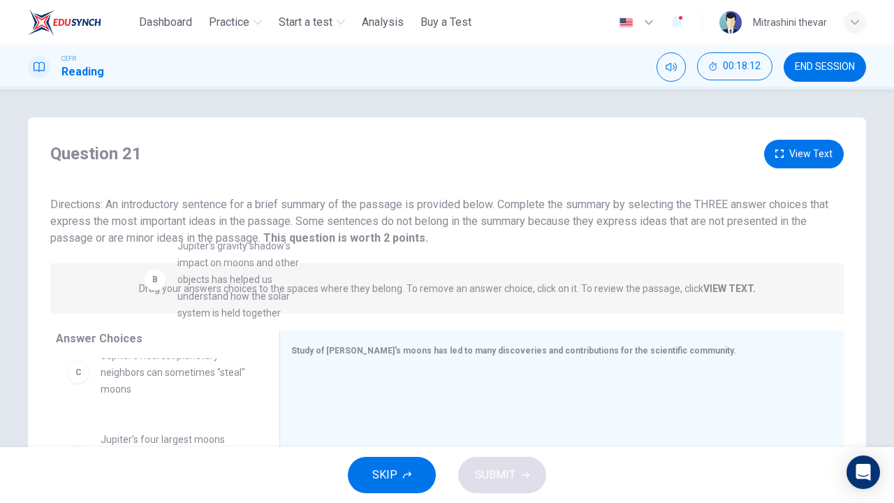
drag, startPoint x: 138, startPoint y: 400, endPoint x: 220, endPoint y: 296, distance: 132.9
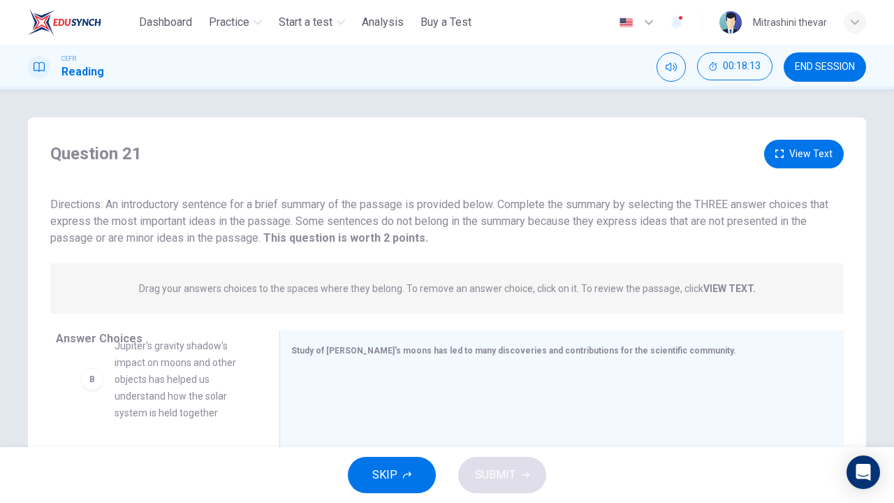
scroll to position [120, 0]
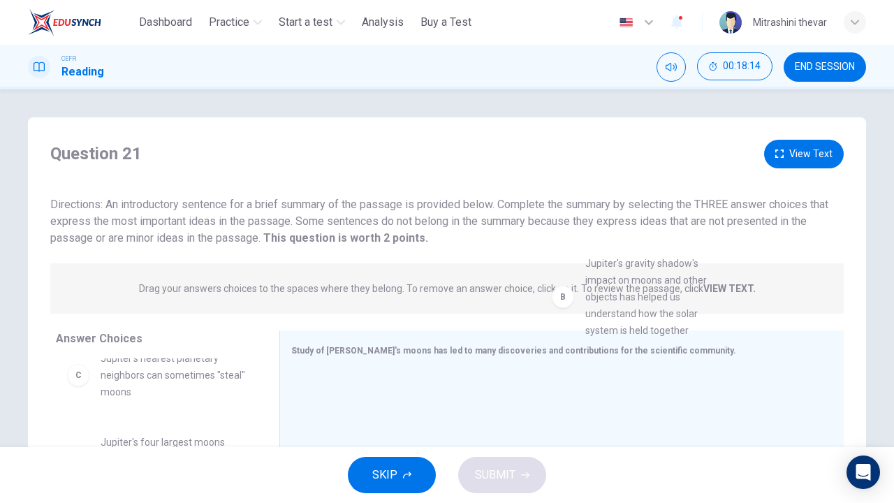
drag, startPoint x: 161, startPoint y: 387, endPoint x: 650, endPoint y: 286, distance: 499.4
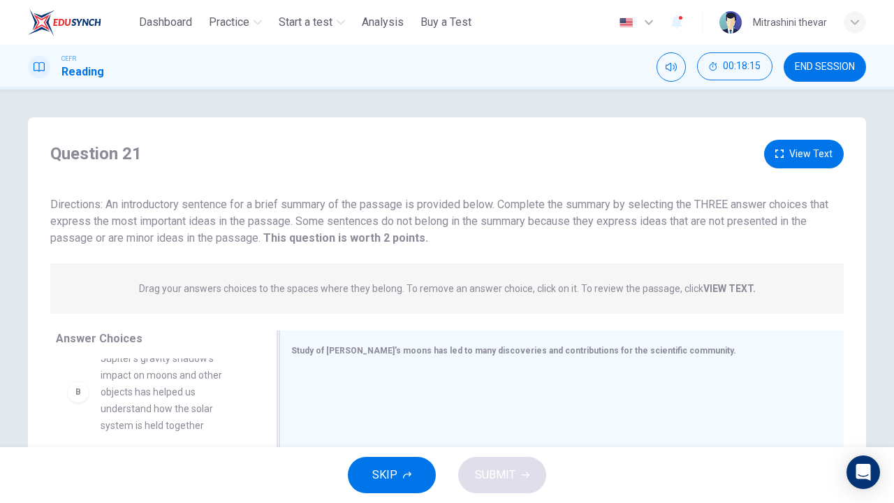
scroll to position [117, 0]
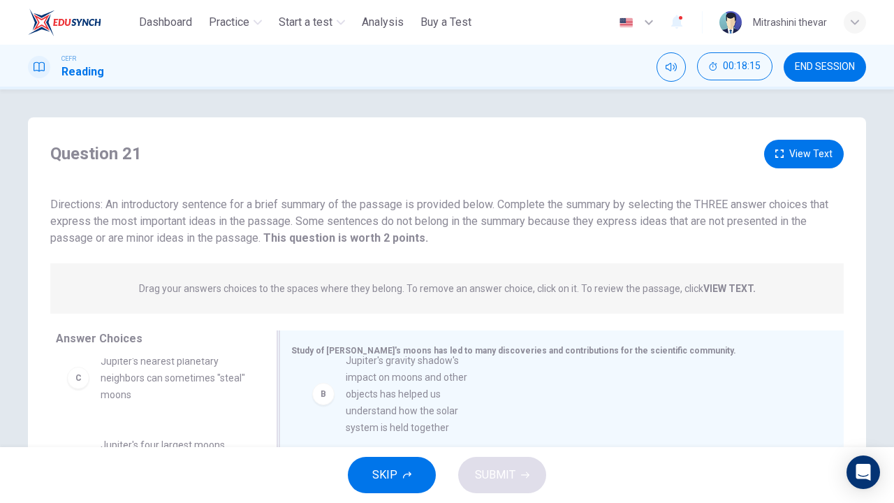
drag, startPoint x: 143, startPoint y: 405, endPoint x: 400, endPoint y: 408, distance: 256.4
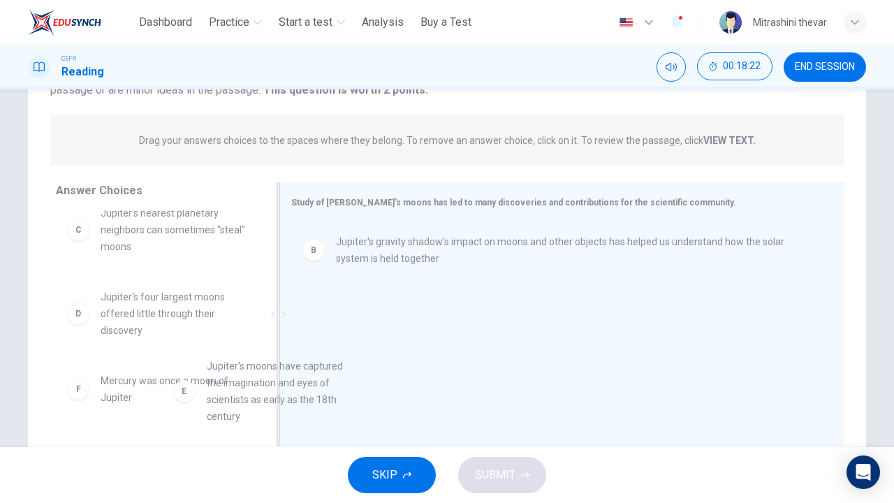
scroll to position [122, 0]
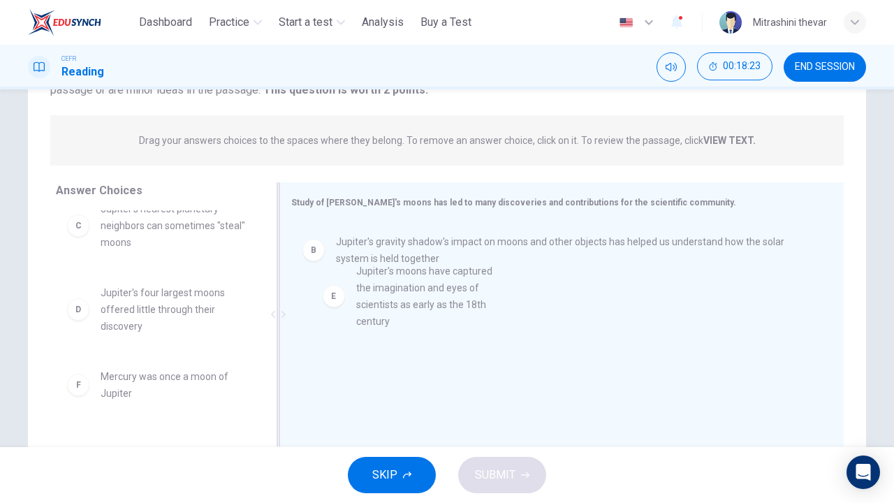
drag, startPoint x: 180, startPoint y: 399, endPoint x: 449, endPoint y: 289, distance: 290.5
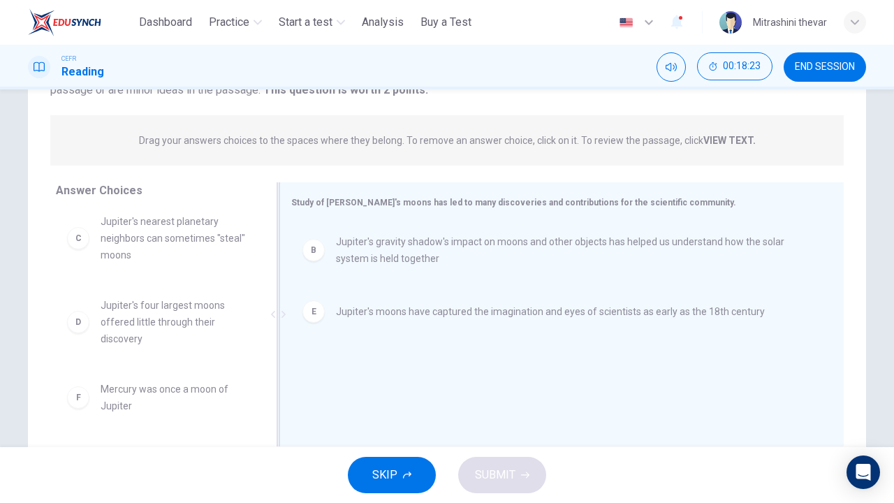
scroll to position [109, 0]
drag, startPoint x: 128, startPoint y: 324, endPoint x: 366, endPoint y: 361, distance: 241.0
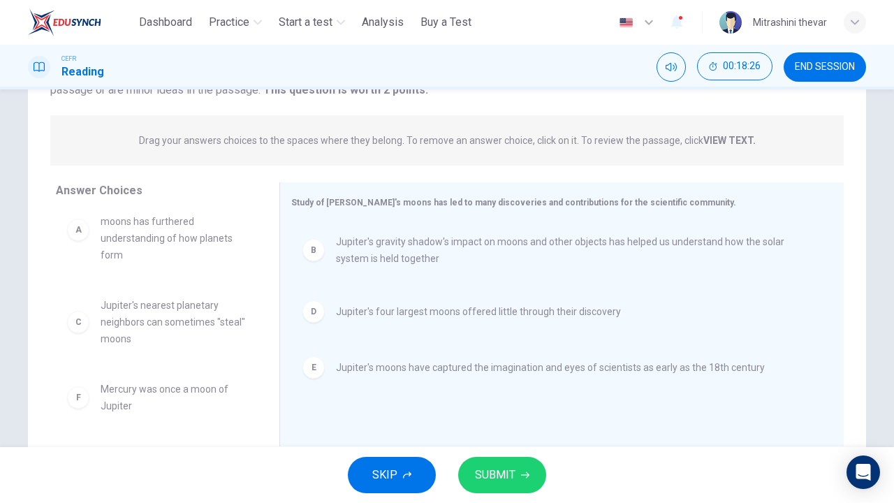
scroll to position [25, 0]
click at [495, 476] on span "SUBMIT" at bounding box center [495, 475] width 41 height 20
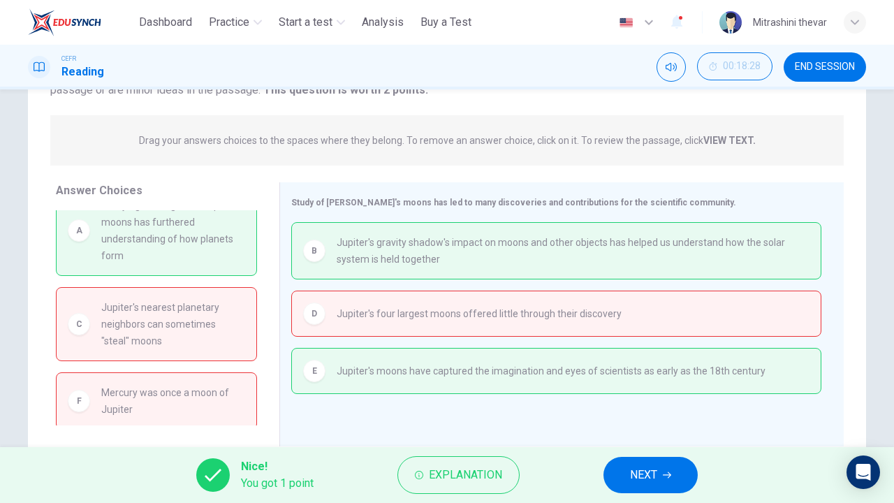
click at [625, 476] on button "NEXT" at bounding box center [651, 475] width 94 height 36
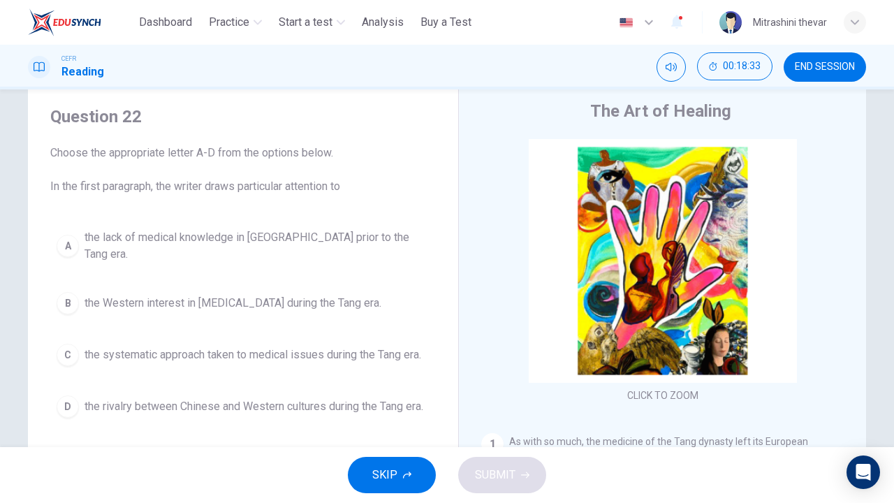
scroll to position [38, 0]
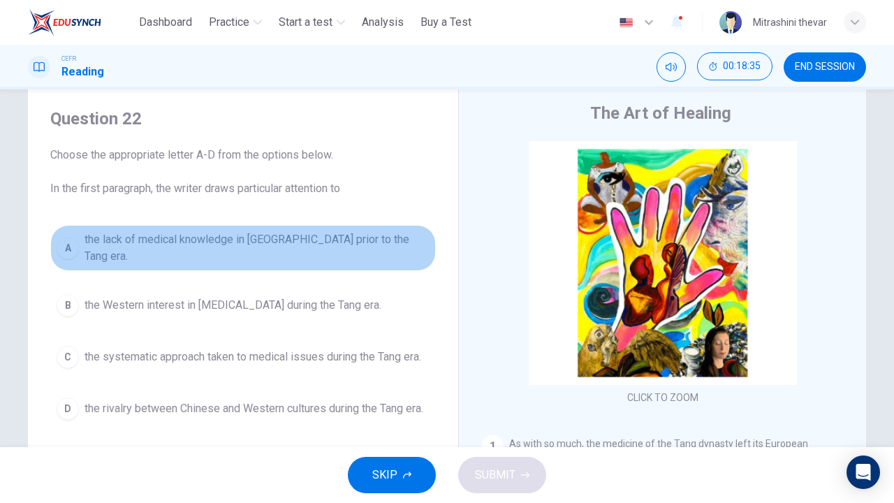
click at [266, 245] on span "the lack of medical knowledge in [GEOGRAPHIC_DATA] prior to the Tang era." at bounding box center [257, 248] width 345 height 34
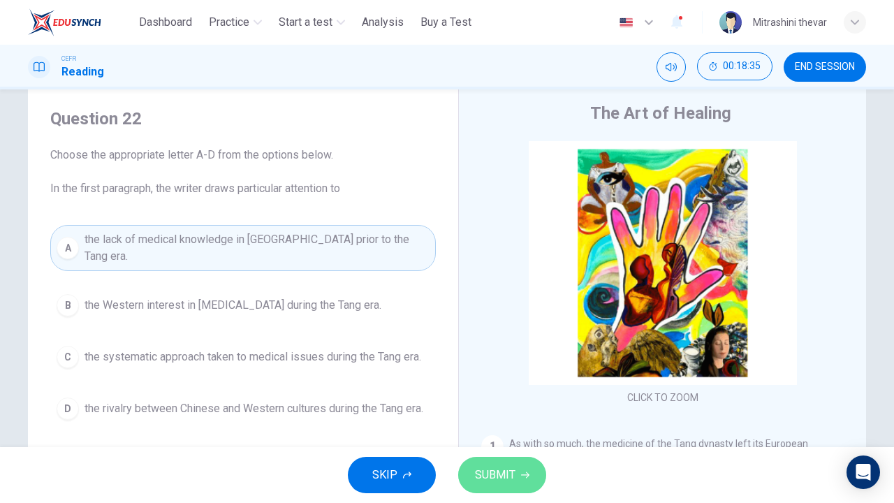
click at [502, 478] on span "SUBMIT" at bounding box center [495, 475] width 41 height 20
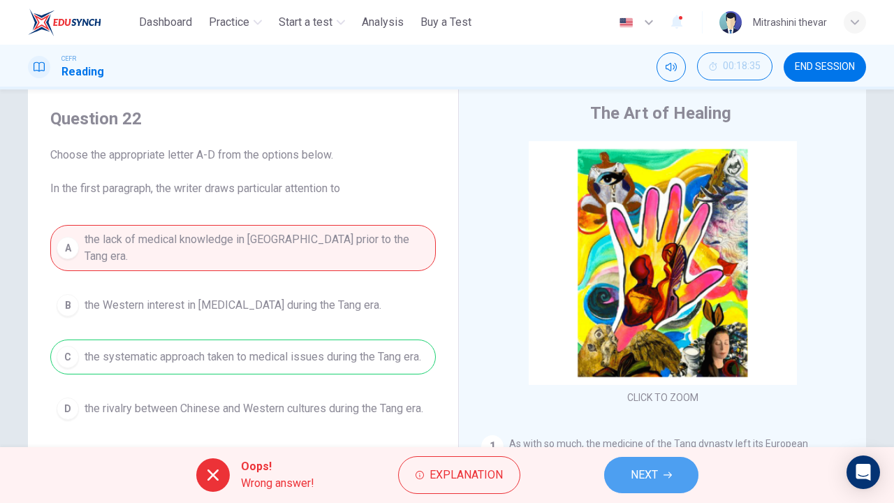
click at [613, 474] on button "NEXT" at bounding box center [651, 475] width 94 height 36
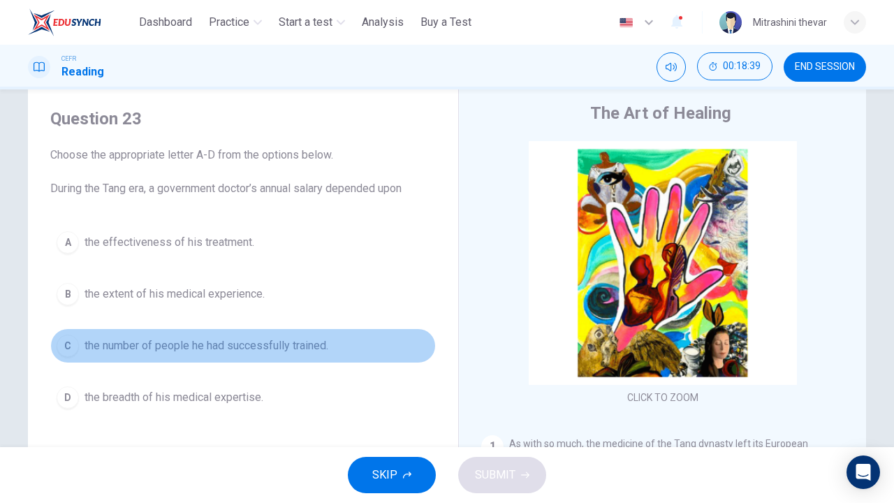
click at [226, 337] on button "C the number of people he had successfully trained." at bounding box center [243, 345] width 386 height 35
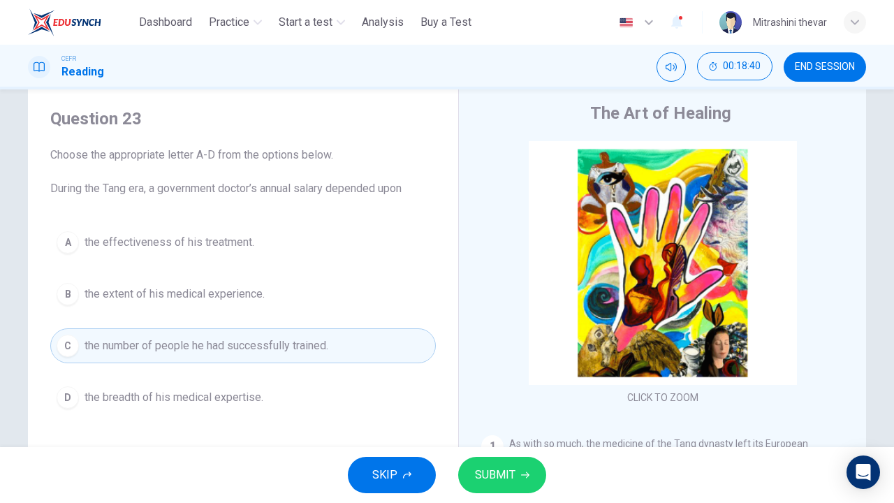
click at [516, 467] on button "SUBMIT" at bounding box center [502, 475] width 88 height 36
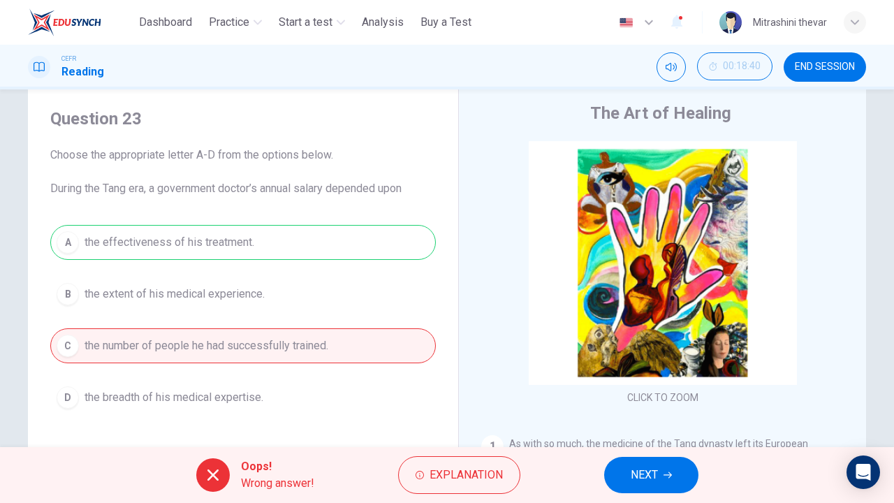
click at [639, 475] on span "NEXT" at bounding box center [644, 475] width 27 height 20
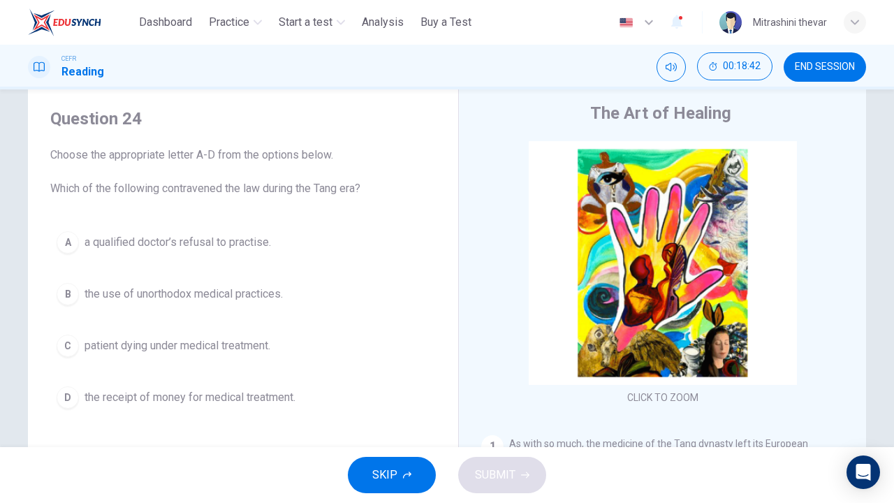
click at [163, 240] on span "a qualified doctor’s refusal to practise." at bounding box center [178, 242] width 187 height 17
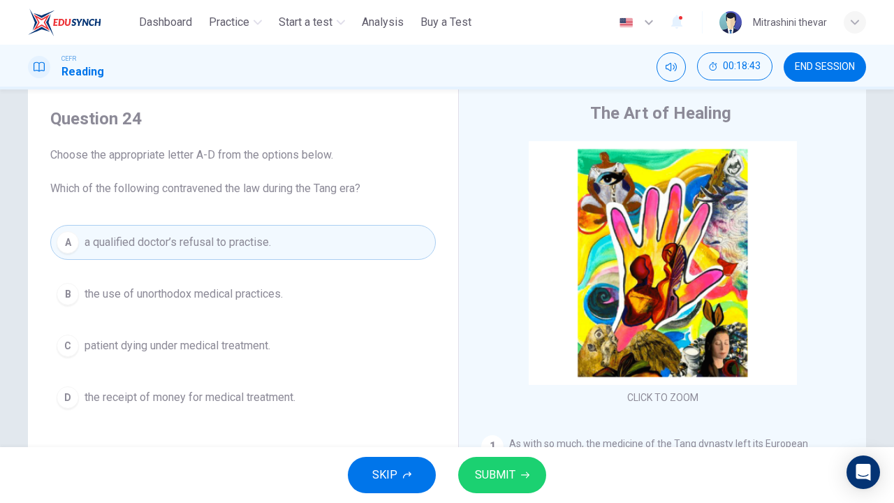
click at [486, 473] on span "SUBMIT" at bounding box center [495, 475] width 41 height 20
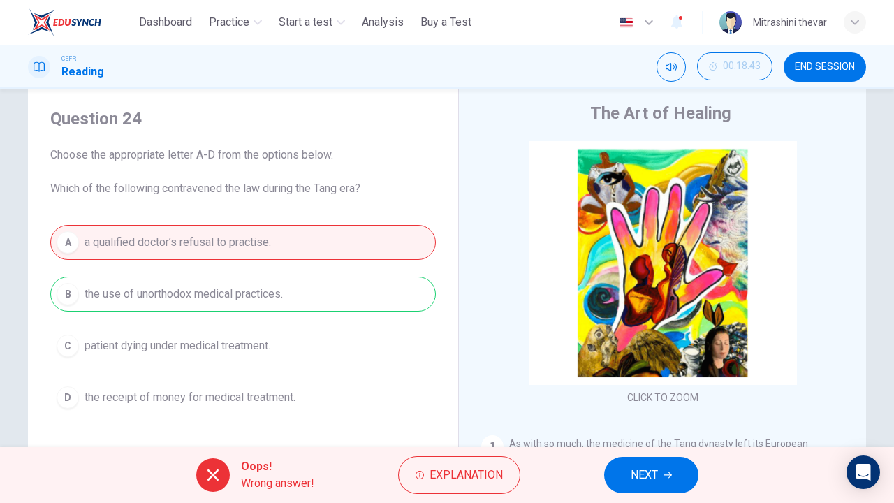
click at [643, 479] on span "NEXT" at bounding box center [644, 475] width 27 height 20
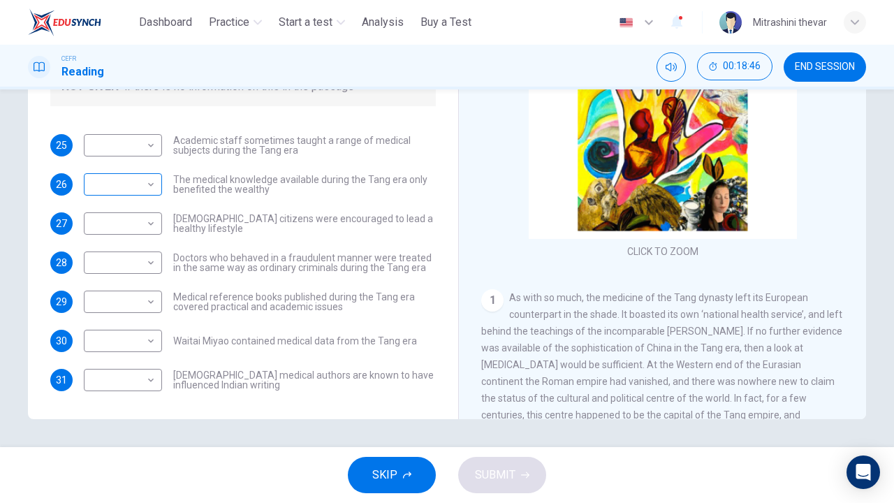
scroll to position [62, 0]
click at [145, 150] on body "This site uses cookies, as explained in our Privacy Policy . If you agree to th…" at bounding box center [447, 251] width 894 height 503
click at [135, 194] on li "NO" at bounding box center [119, 190] width 78 height 22
type input "**"
click at [142, 185] on body "This site uses cookies, as explained in our Privacy Policy . If you agree to th…" at bounding box center [447, 251] width 894 height 503
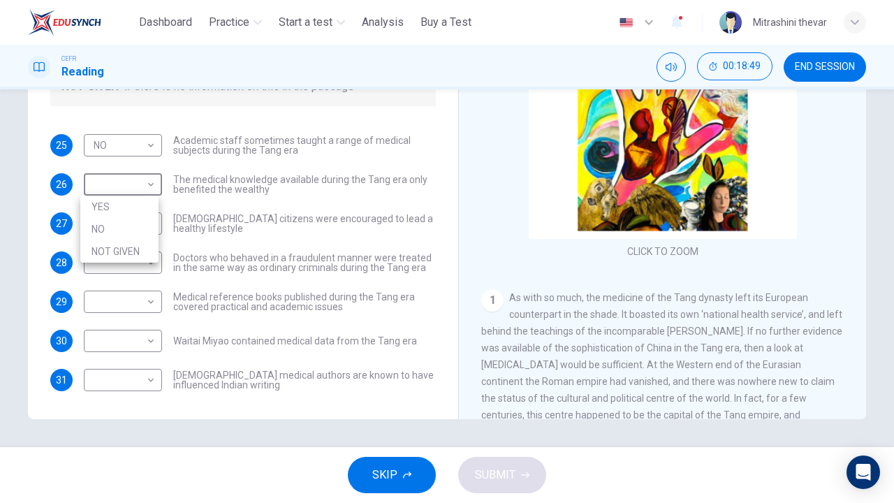
click at [139, 214] on li "YES" at bounding box center [119, 207] width 78 height 22
type input "***"
click at [139, 228] on body "This site uses cookies, as explained in our Privacy Policy . If you agree to th…" at bounding box center [447, 251] width 894 height 503
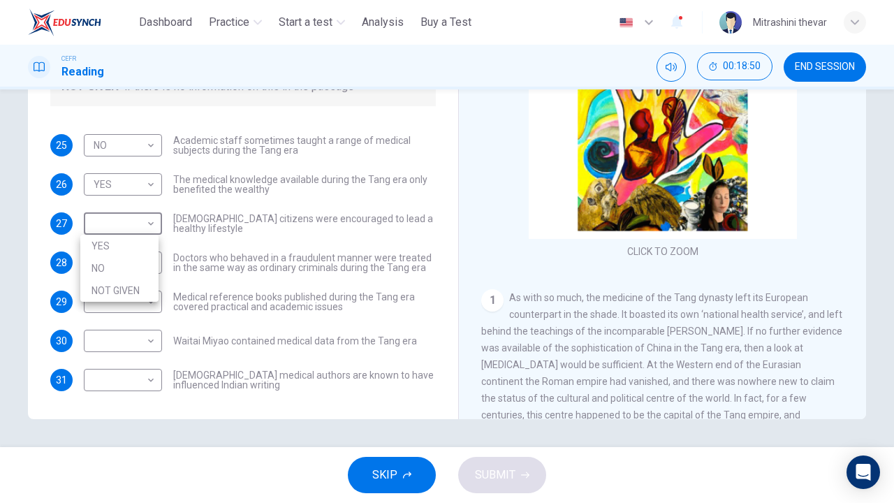
click at [130, 265] on li "NO" at bounding box center [119, 268] width 78 height 22
type input "**"
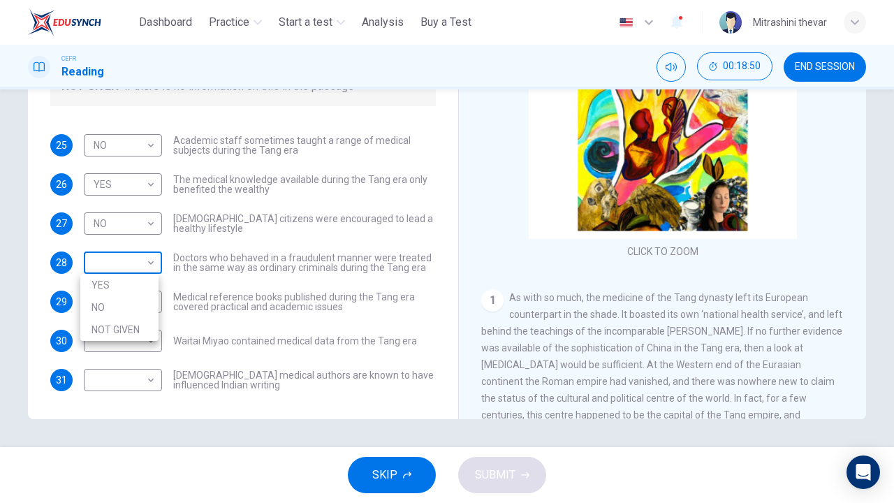
click at [131, 270] on body "This site uses cookies, as explained in our Privacy Policy . If you agree to th…" at bounding box center [447, 251] width 894 height 503
click at [124, 289] on li "YES" at bounding box center [119, 285] width 78 height 22
type input "***"
click at [125, 303] on body "This site uses cookies, as explained in our Privacy Policy . If you agree to th…" at bounding box center [447, 251] width 894 height 503
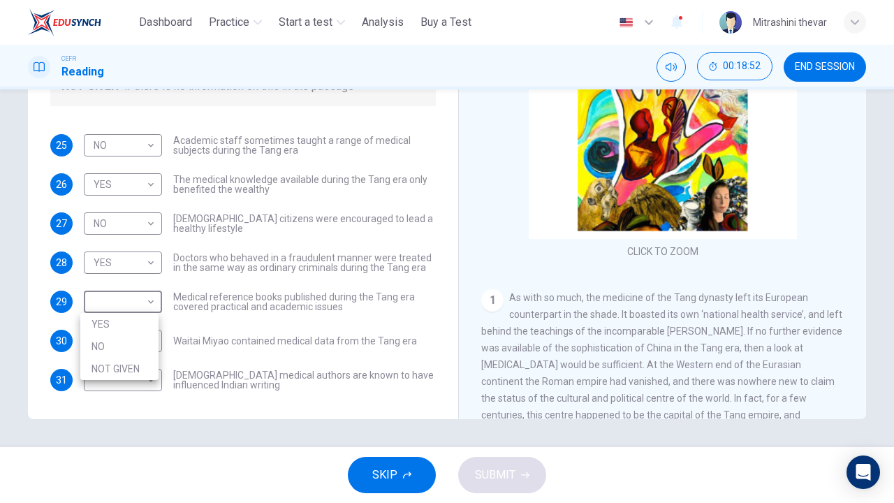
click at [129, 363] on li "NOT GIVEN" at bounding box center [119, 369] width 78 height 22
type input "*********"
click at [138, 327] on body "This site uses cookies, as explained in our Privacy Policy . If you agree to th…" at bounding box center [447, 251] width 894 height 503
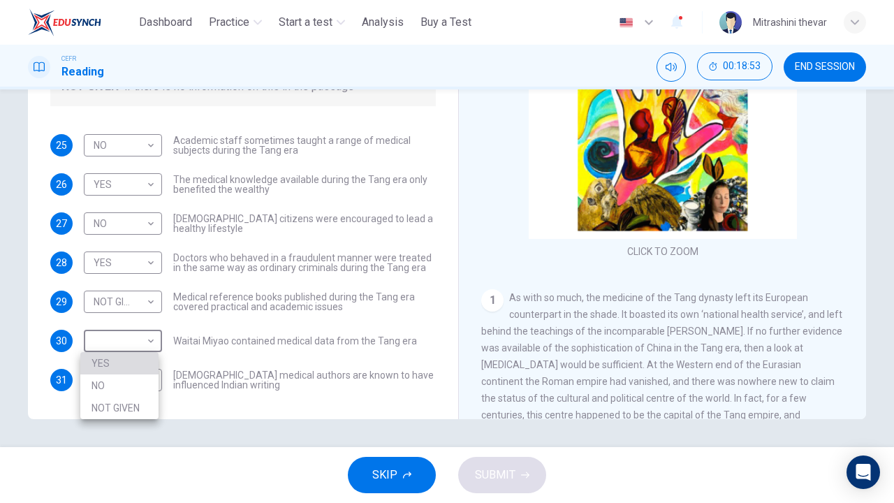
click at [128, 368] on li "YES" at bounding box center [119, 363] width 78 height 22
type input "***"
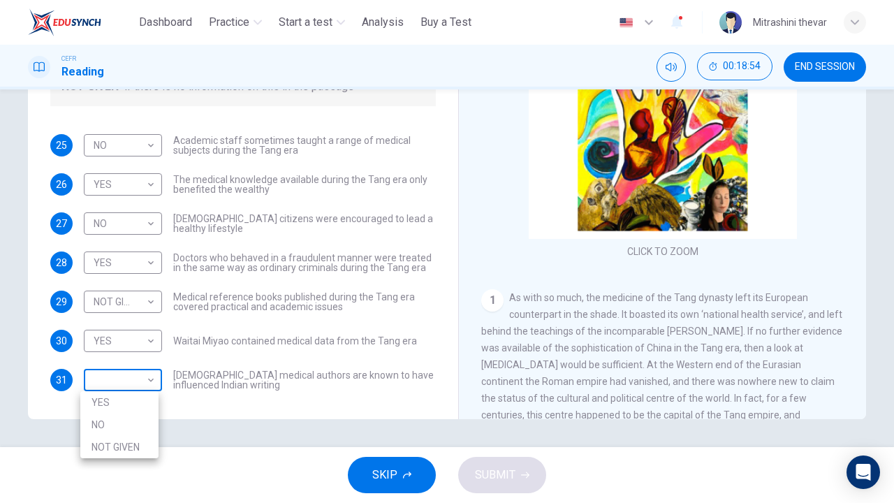
click at [128, 383] on body "This site uses cookies, as explained in our Privacy Policy . If you agree to th…" at bounding box center [447, 251] width 894 height 503
click at [117, 424] on li "NO" at bounding box center [119, 425] width 78 height 22
type input "**"
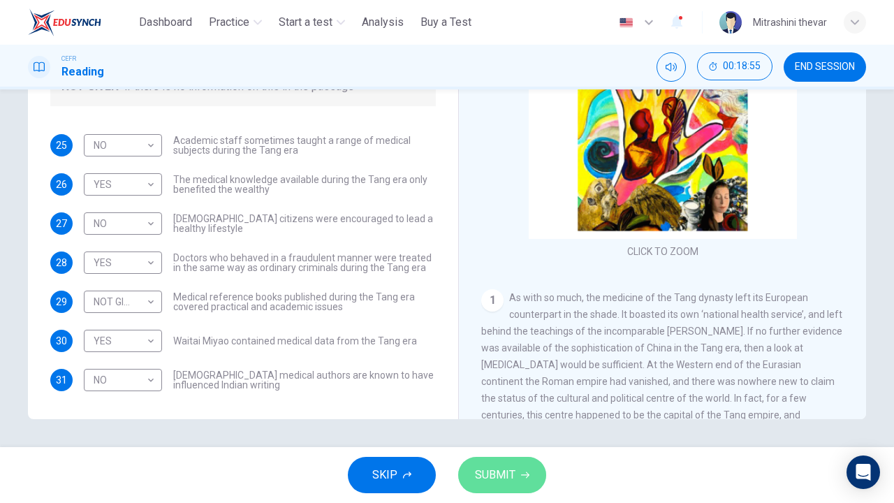
click at [473, 474] on button "SUBMIT" at bounding box center [502, 475] width 88 height 36
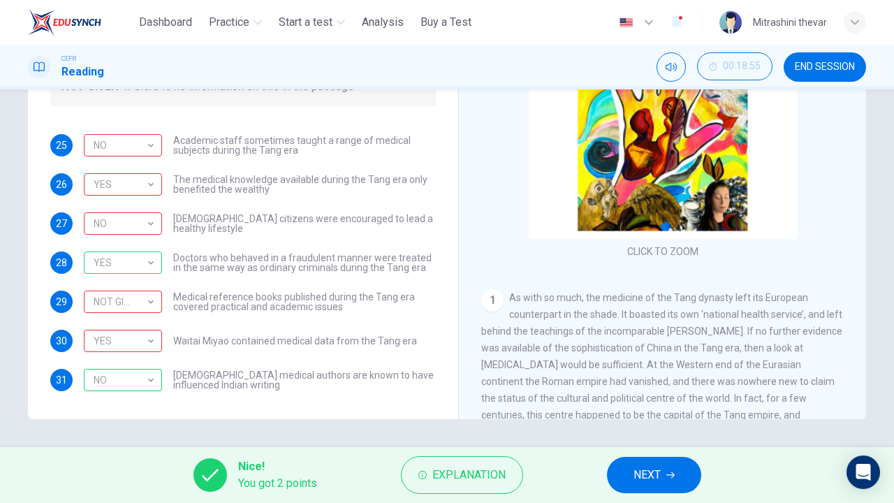
click at [658, 480] on span "NEXT" at bounding box center [647, 475] width 27 height 20
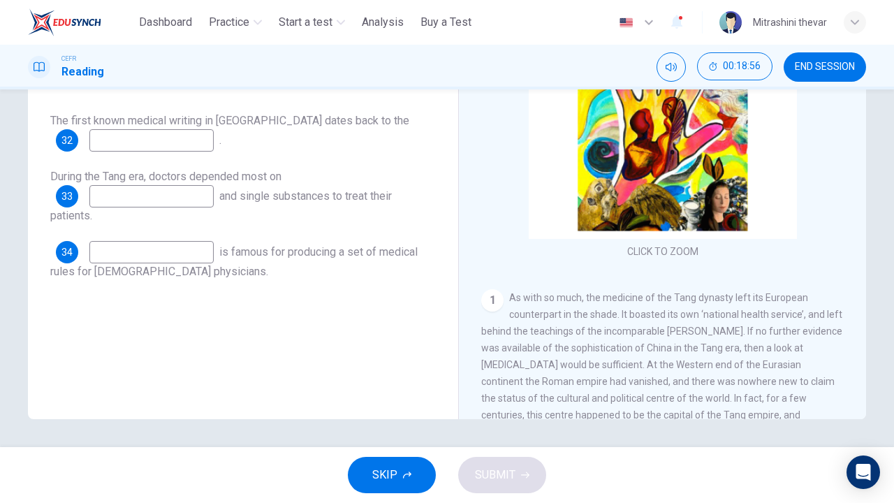
click at [134, 141] on input at bounding box center [151, 140] width 124 height 22
click at [166, 139] on input at bounding box center [151, 140] width 124 height 22
type input "*******"
click at [197, 203] on input at bounding box center [151, 196] width 124 height 22
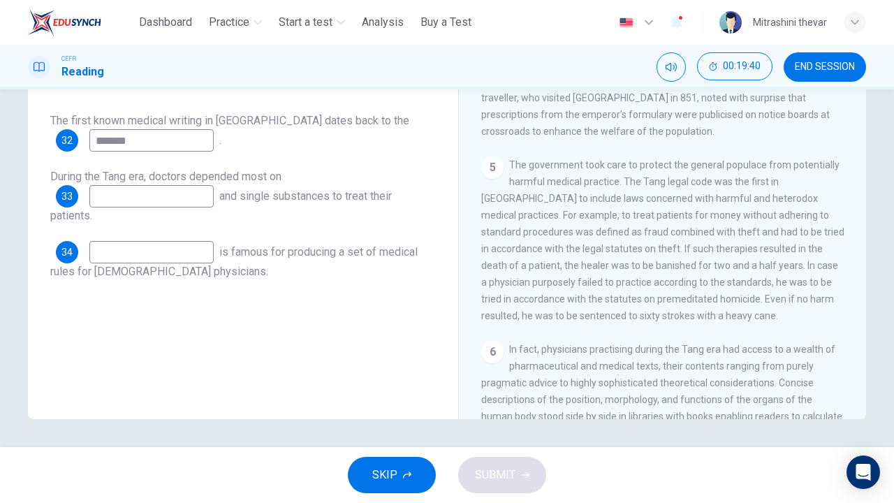
scroll to position [662, 0]
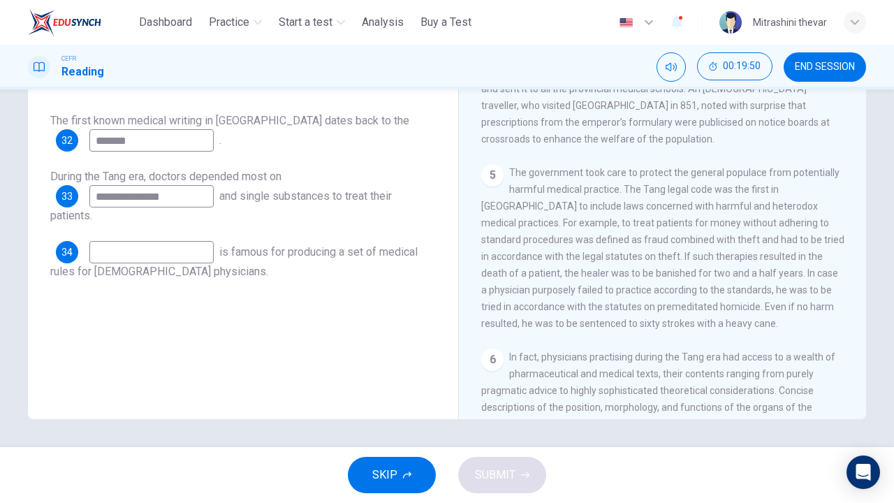
type input "**********"
click at [146, 249] on input at bounding box center [151, 252] width 124 height 22
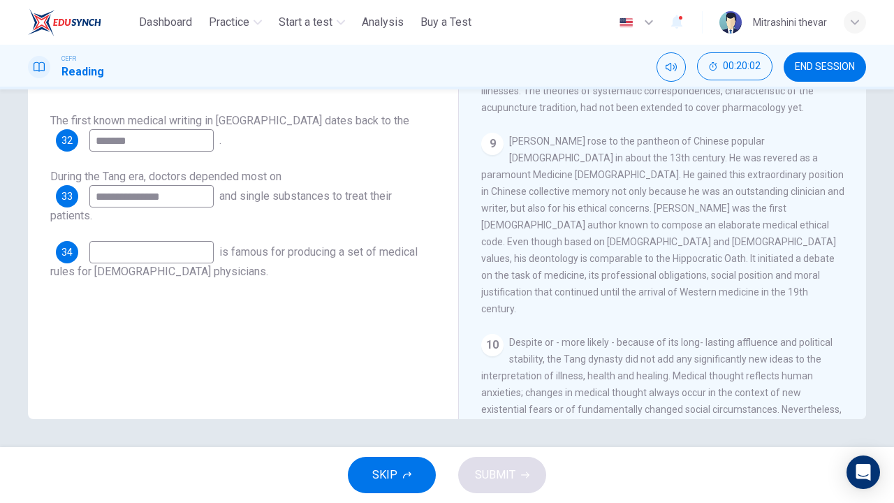
scroll to position [1379, 0]
click at [827, 70] on span "END SESSION" at bounding box center [825, 66] width 60 height 11
